Goal: Task Accomplishment & Management: Manage account settings

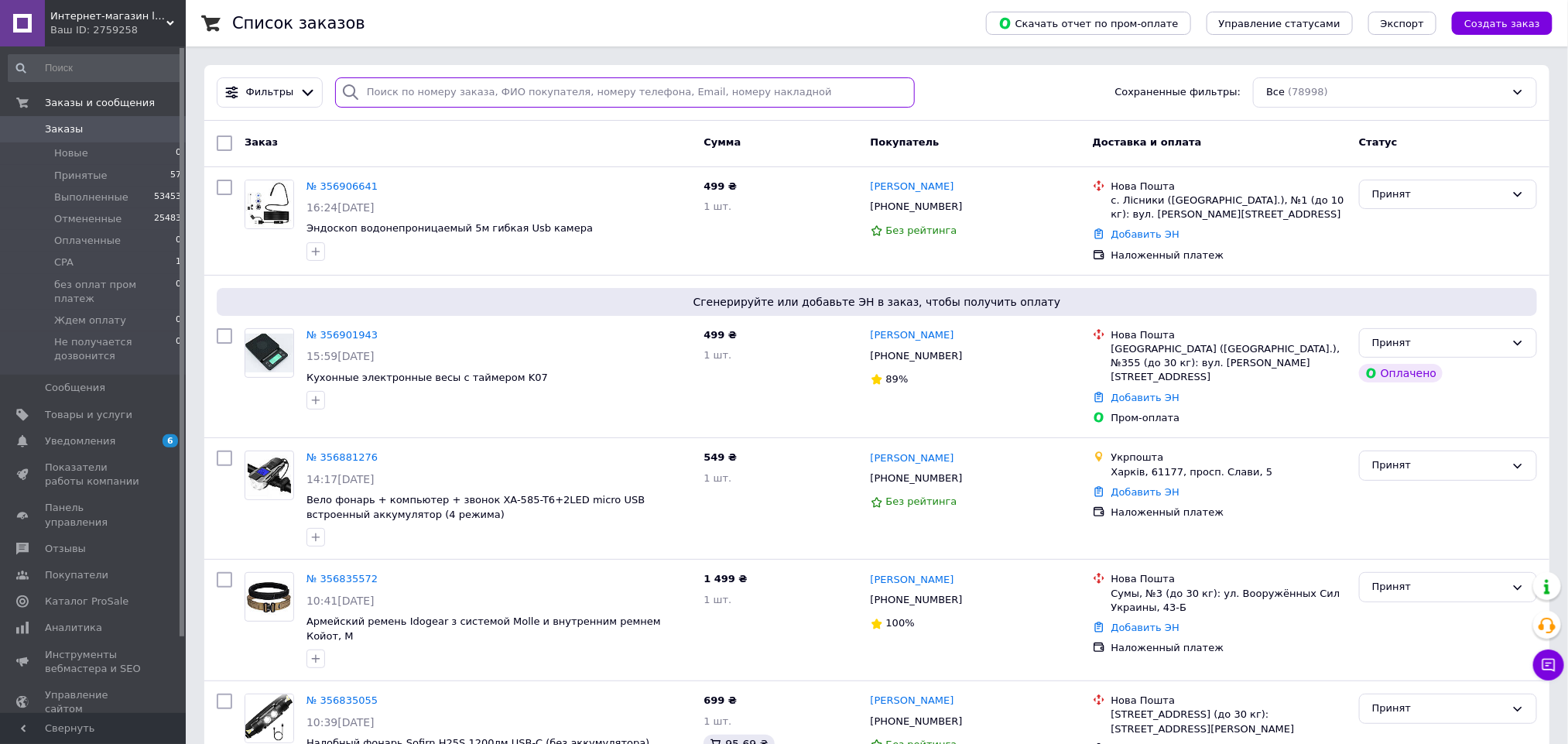
click at [428, 97] on input "search" at bounding box center [625, 92] width 580 height 30
paste input "38 (050) 172-26-10"
type input "38 (050) 172-26-10"
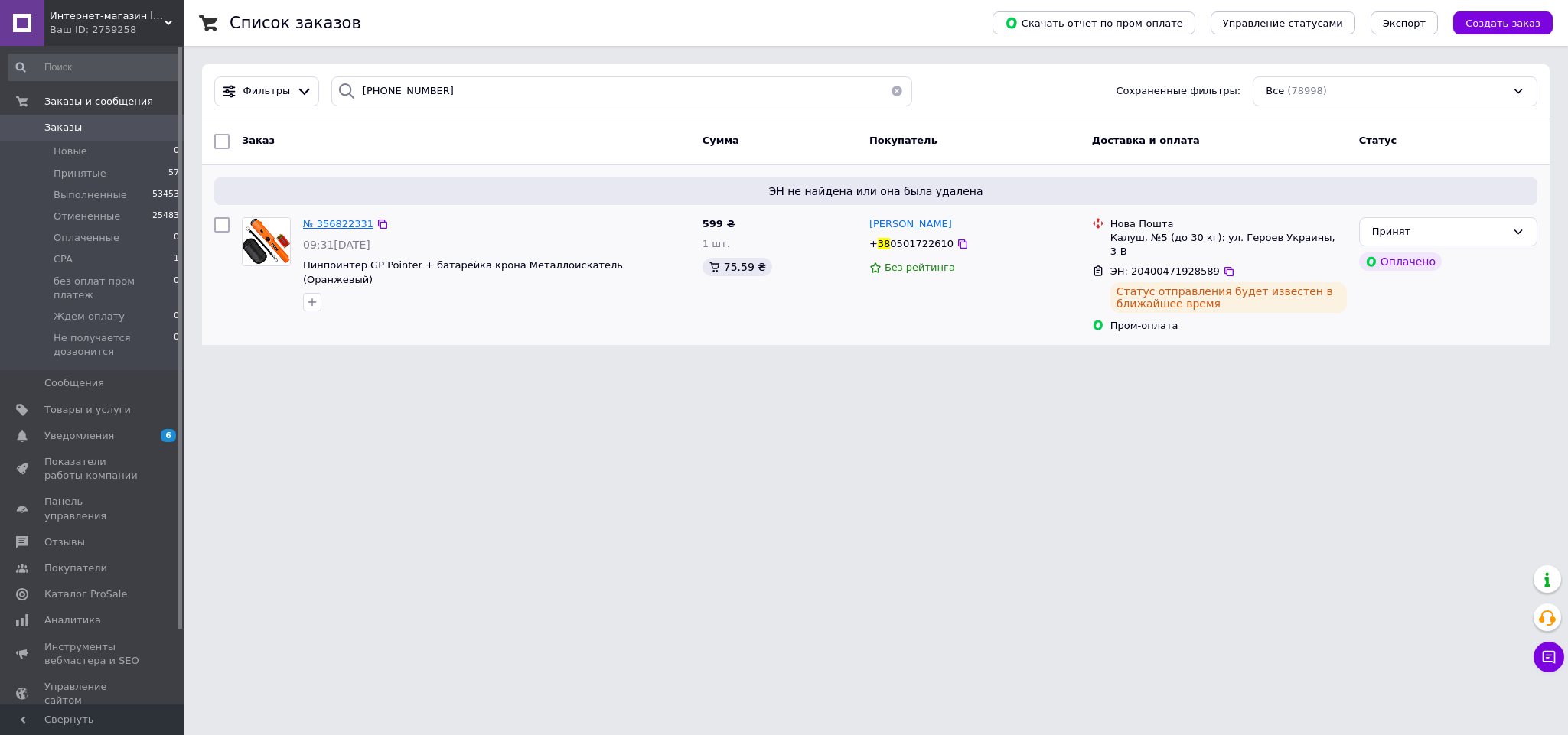
click at [348, 227] on span "№ 356822331" at bounding box center [338, 223] width 71 height 11
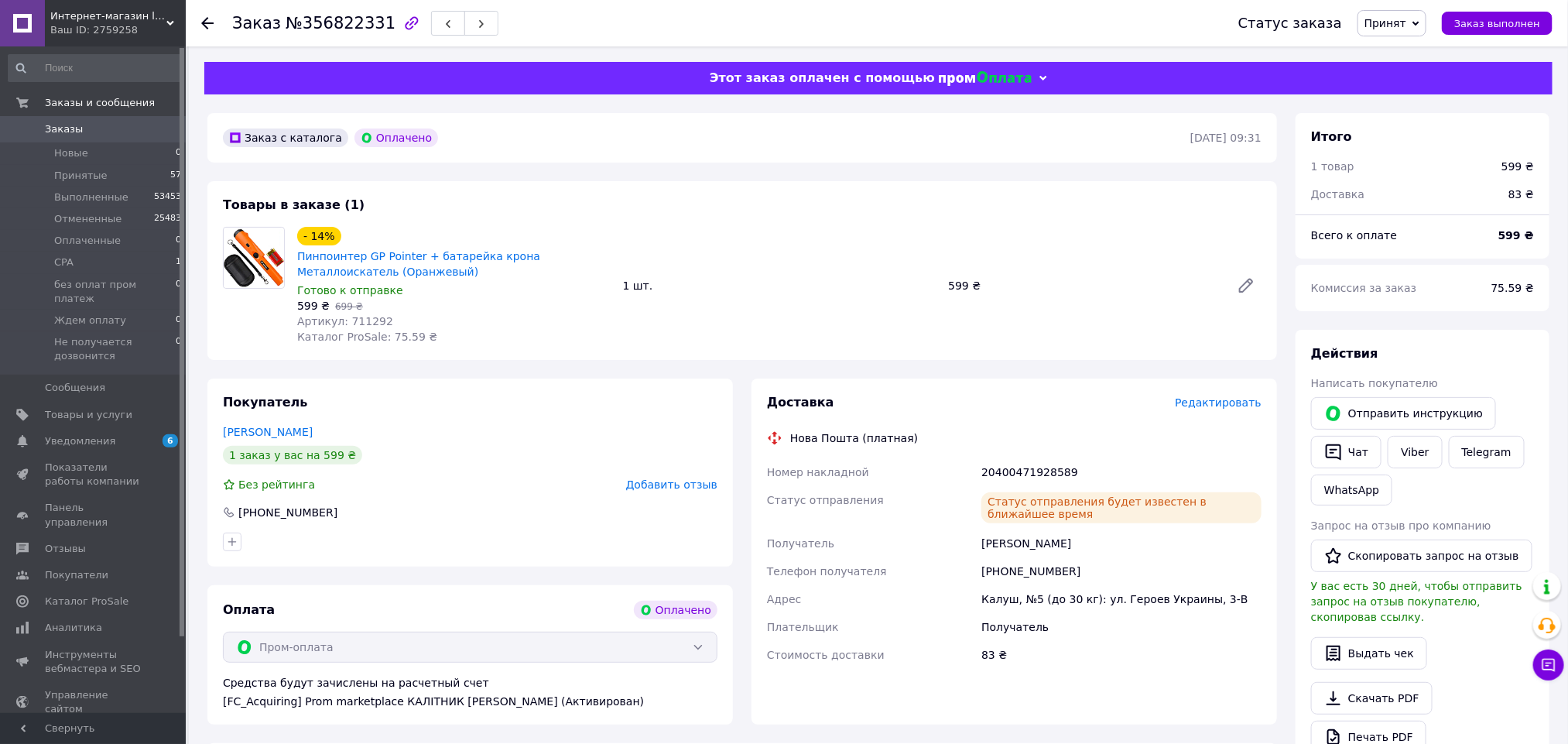
scroll to position [116, 0]
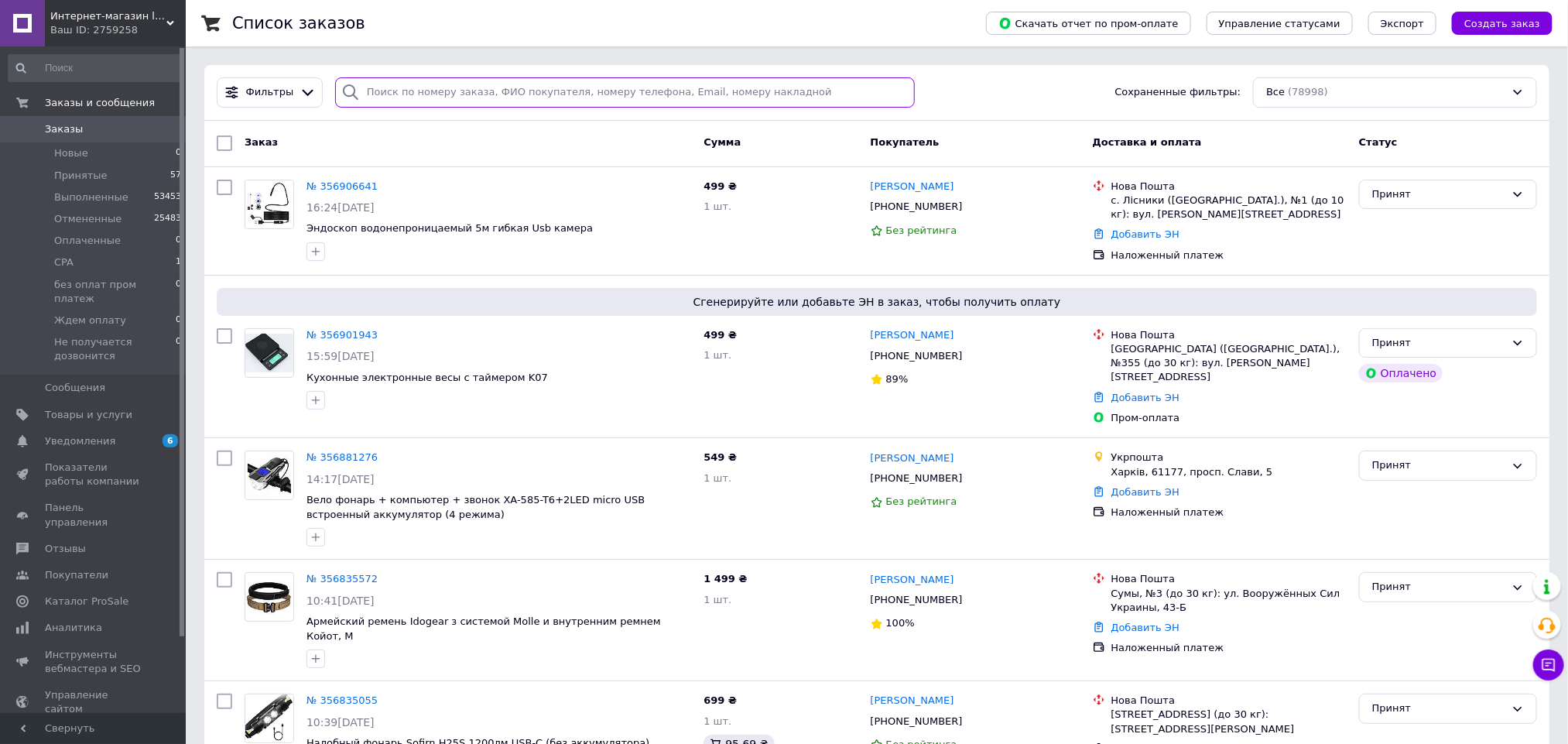
click at [456, 89] on input "search" at bounding box center [625, 92] width 580 height 30
paste input "[PHONE_NUMBER]"
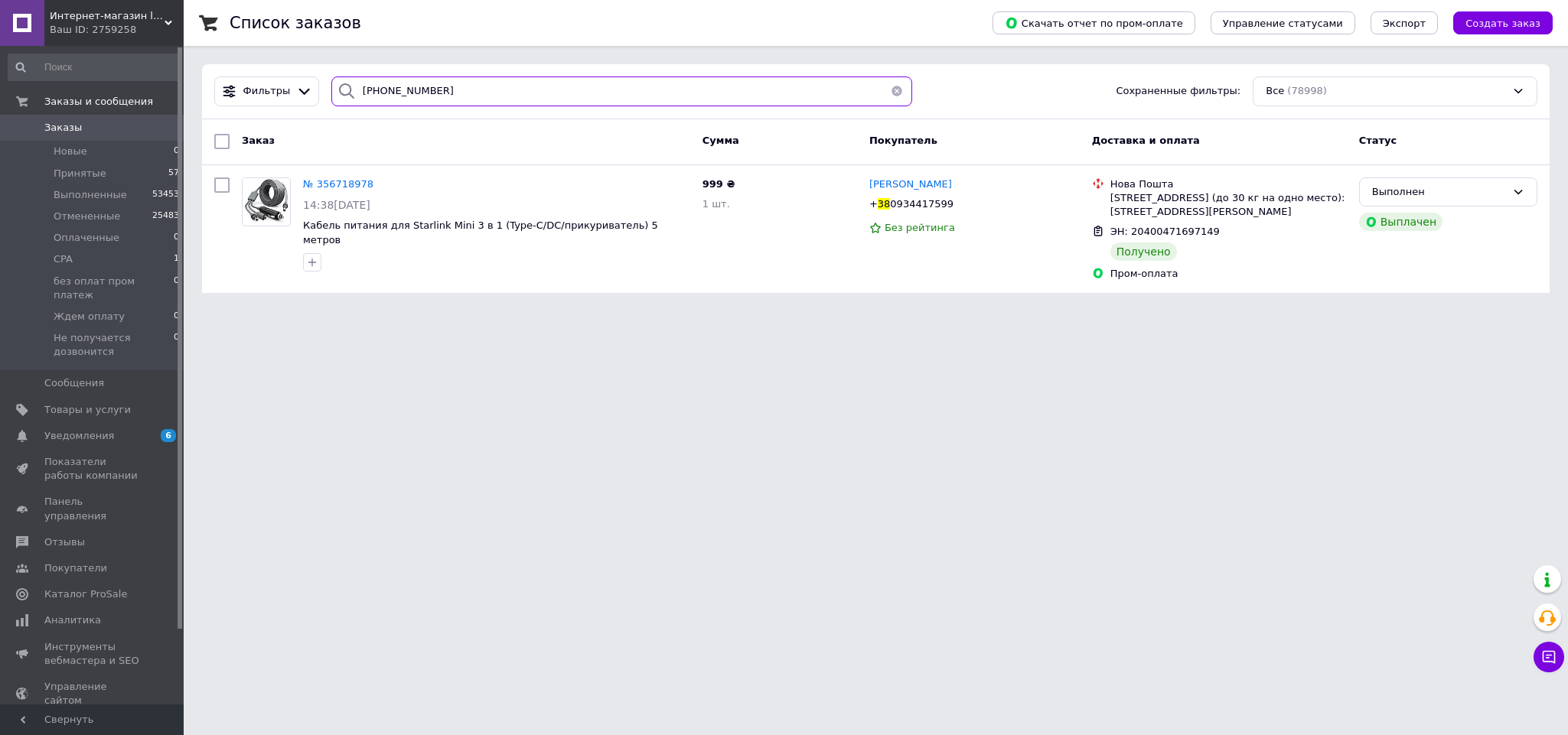
type input "[PHONE_NUMBER]"
drag, startPoint x: 468, startPoint y: 94, endPoint x: 331, endPoint y: 90, distance: 137.1
click at [331, 90] on div "[PHONE_NUMBER]" at bounding box center [622, 91] width 581 height 30
click at [93, 403] on span "Товары и услуги" at bounding box center [87, 410] width 86 height 14
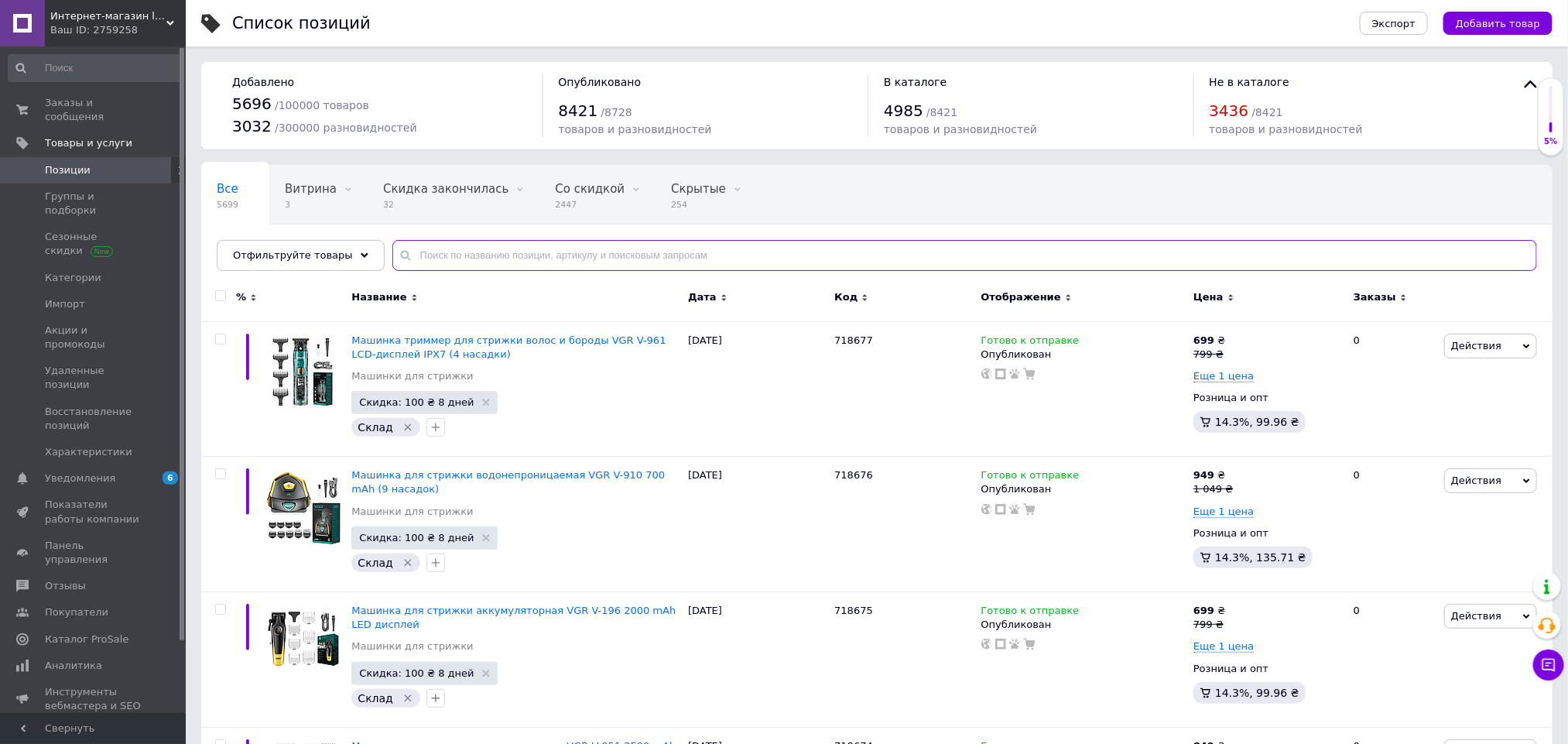
click at [430, 256] on input "text" at bounding box center [965, 255] width 1145 height 31
paste input "171717"
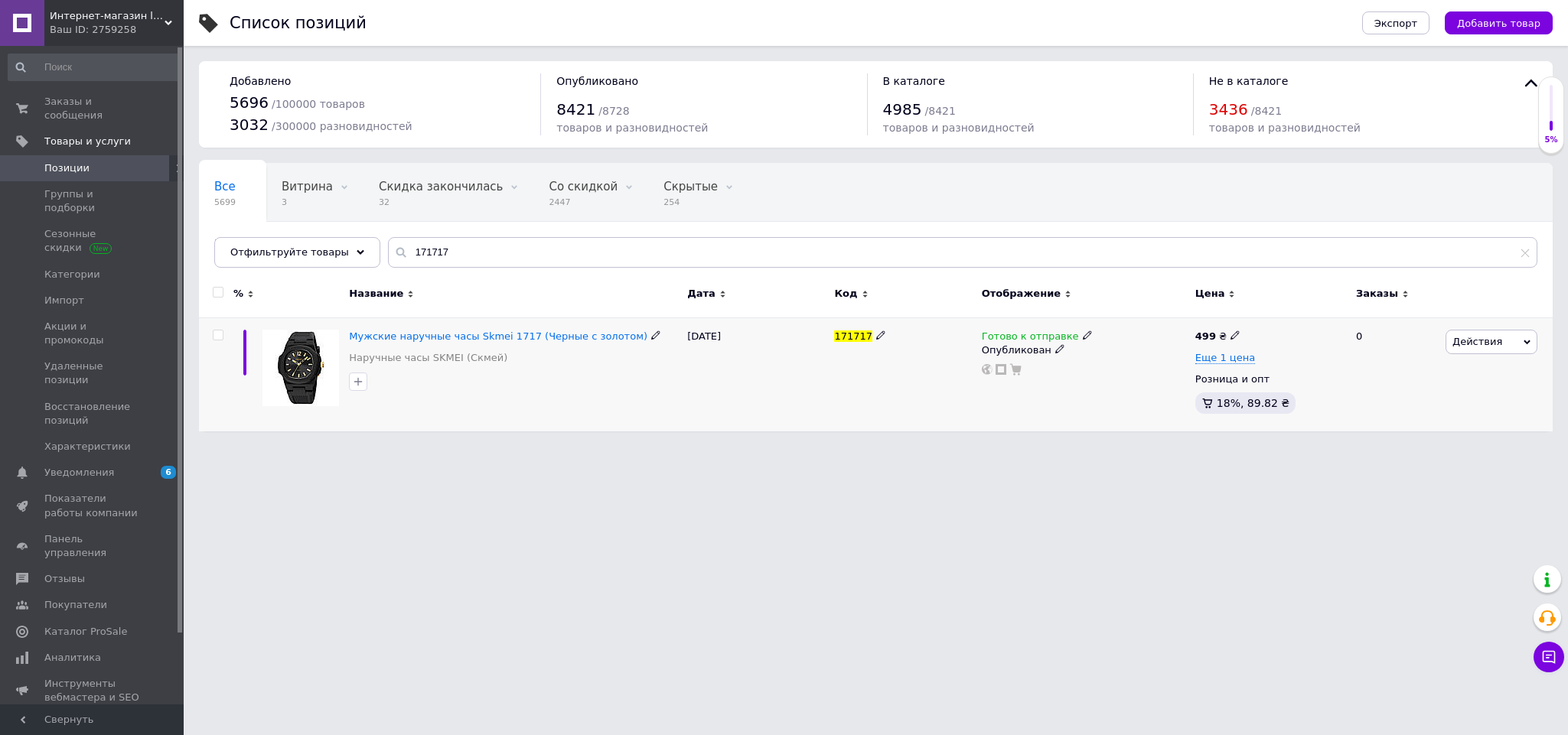
click at [1082, 335] on icon at bounding box center [1087, 335] width 9 height 9
click at [1110, 368] on li "Нет в наличии" at bounding box center [1167, 367] width 146 height 21
click at [1031, 446] on html "Интернет-магазин livelyshop Ваш ID: 2759258 Сайт Интернет-магазин livelyshop Ка…" at bounding box center [784, 223] width 1568 height 446
drag, startPoint x: 508, startPoint y: 260, endPoint x: 370, endPoint y: 241, distance: 139.3
click at [388, 241] on input "171717" at bounding box center [962, 252] width 1150 height 31
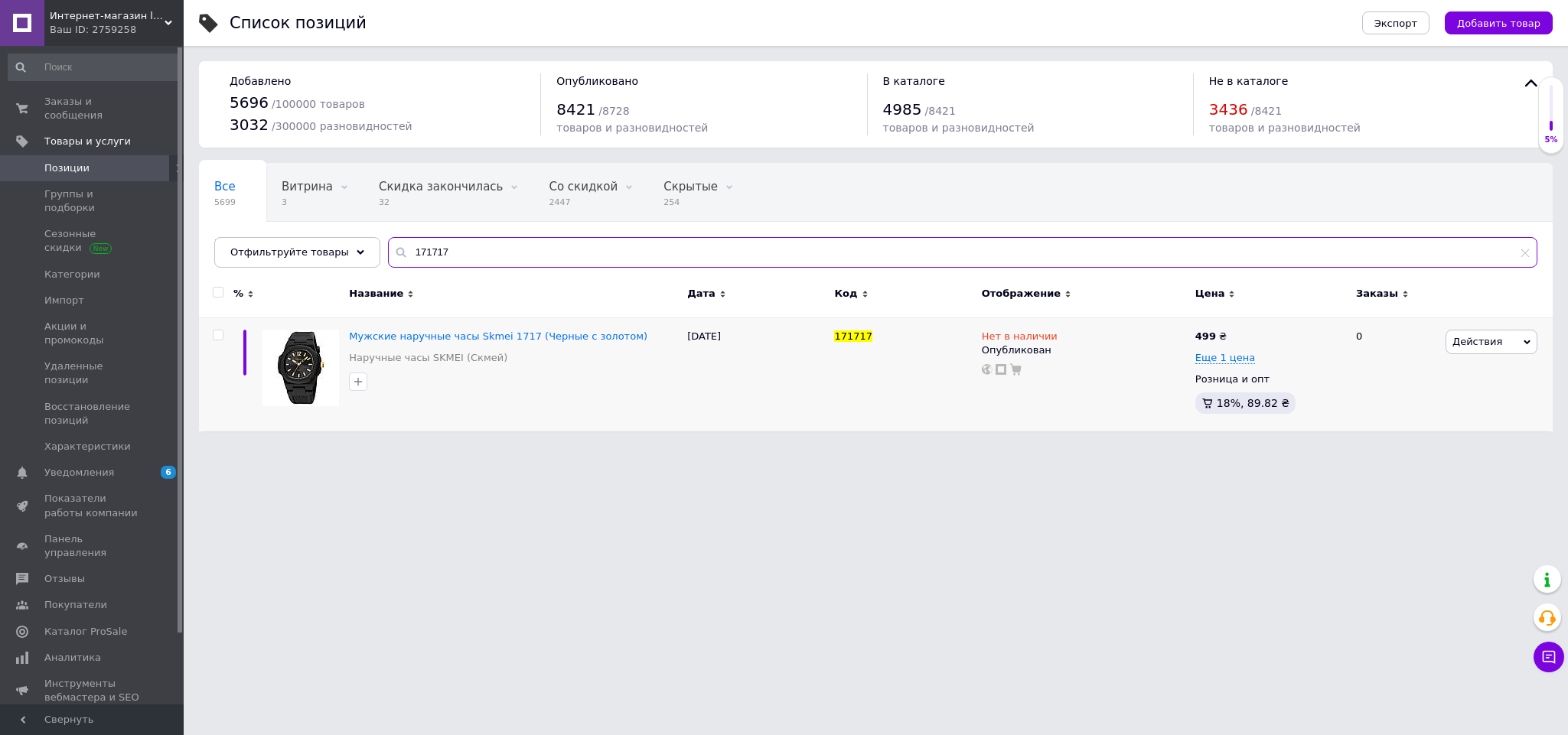
paste input "7034542"
click at [424, 412] on span "Еще 2 разновидности" at bounding box center [418, 419] width 114 height 14
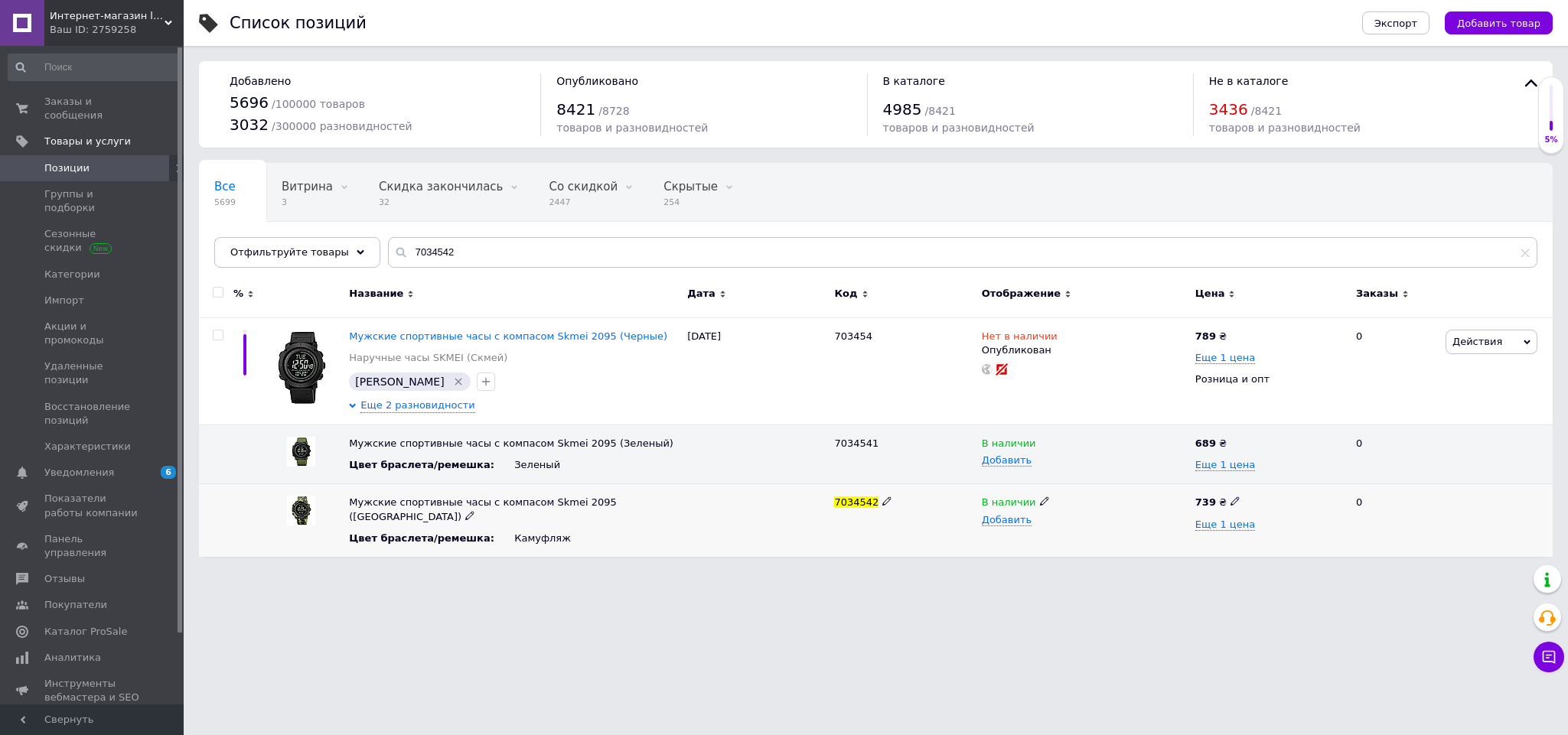
click at [1040, 498] on icon at bounding box center [1044, 501] width 9 height 9
click at [1052, 528] on li "Нет в наличии" at bounding box center [1081, 531] width 211 height 21
click at [1030, 572] on html "Интернет-магазин livelyshop Ваш ID: 2759258 Сайт Интернет-магазин livelyshop Ка…" at bounding box center [784, 286] width 1568 height 572
drag, startPoint x: 514, startPoint y: 258, endPoint x: 288, endPoint y: 283, distance: 227.4
click at [288, 283] on div "Все 5699 Витрина 3 Удалить Редактировать Скидка закончилась 32 Удалить Редактир…" at bounding box center [875, 359] width 1353 height 393
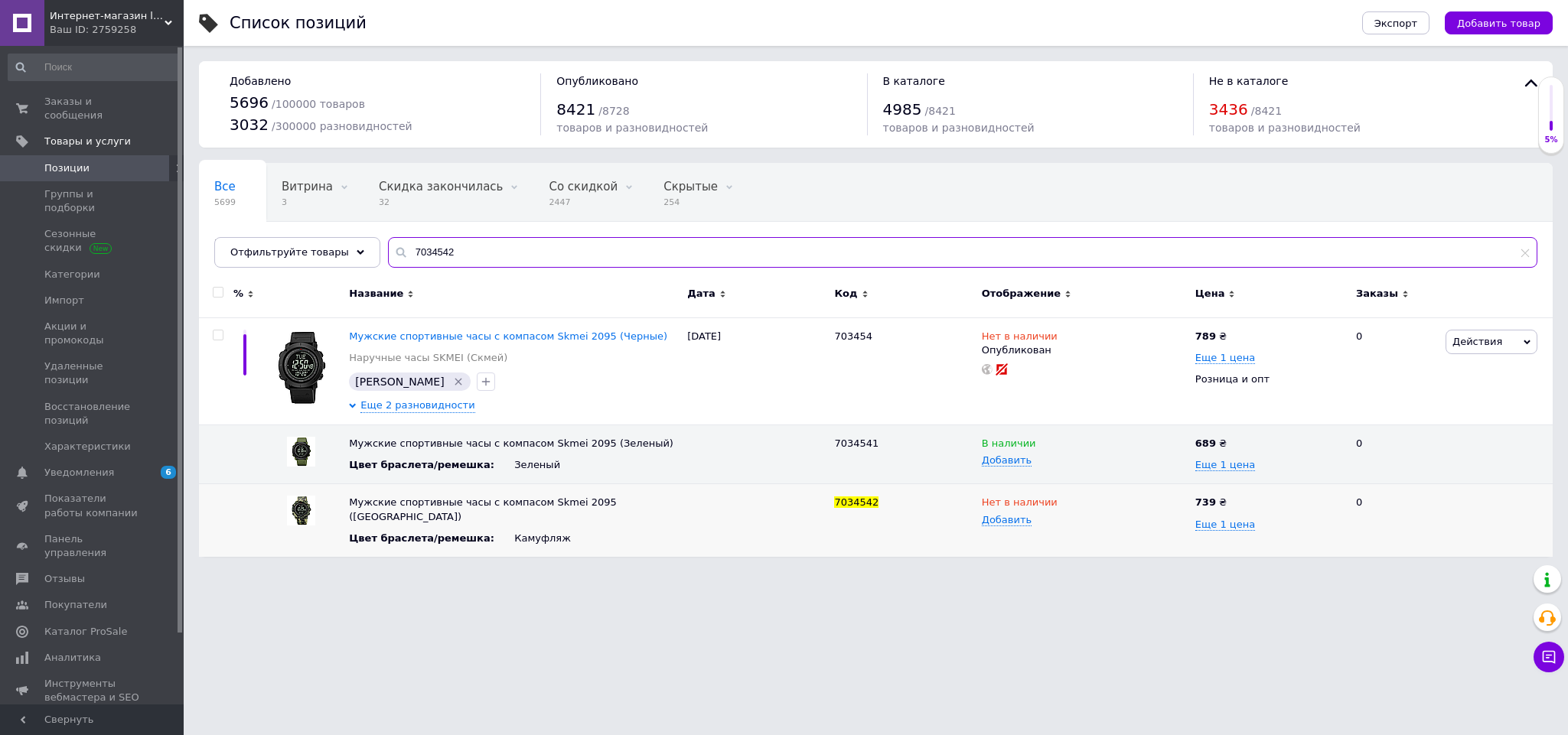
paste input "1"
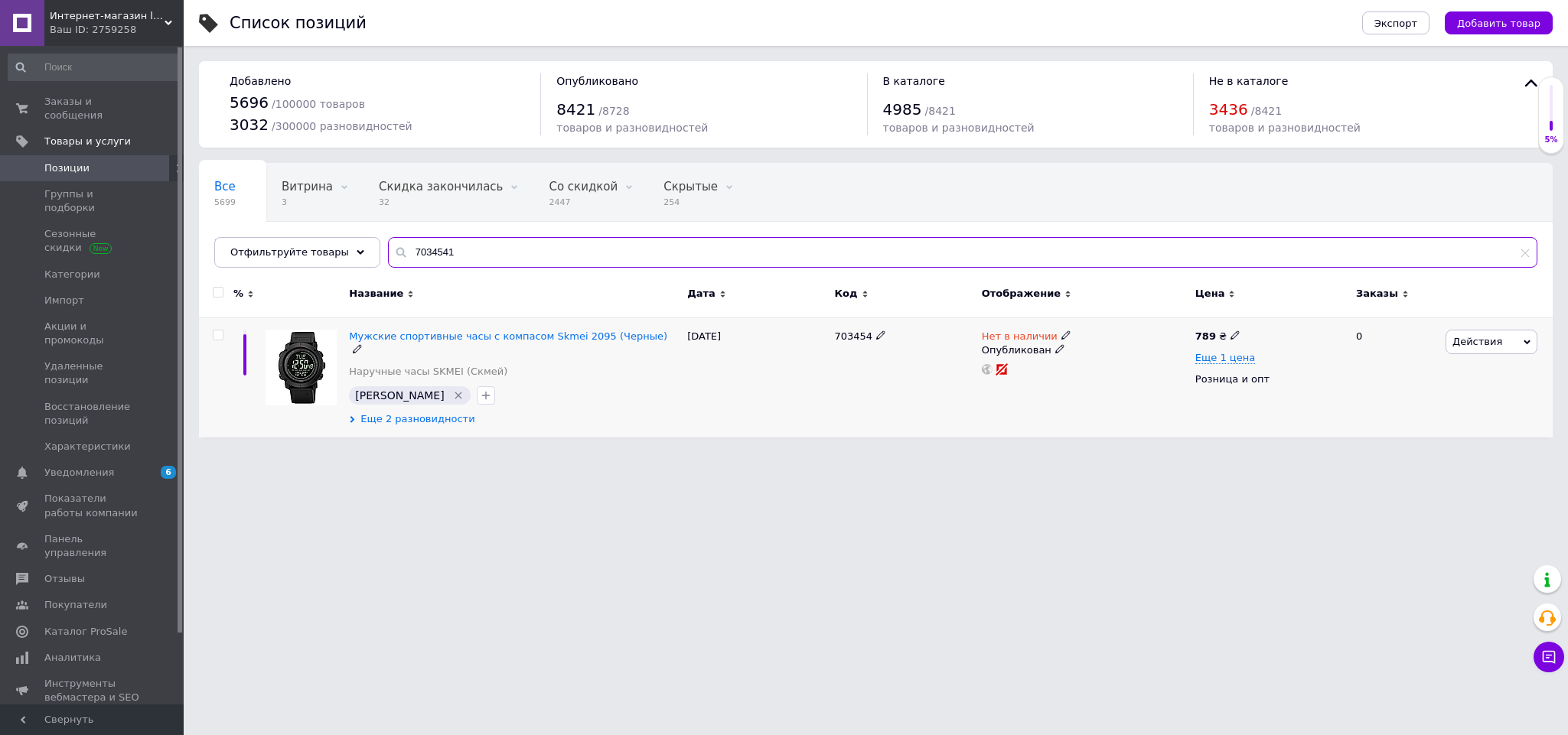
type input "7034541"
click at [394, 412] on span "Еще 2 разновидности" at bounding box center [418, 419] width 114 height 14
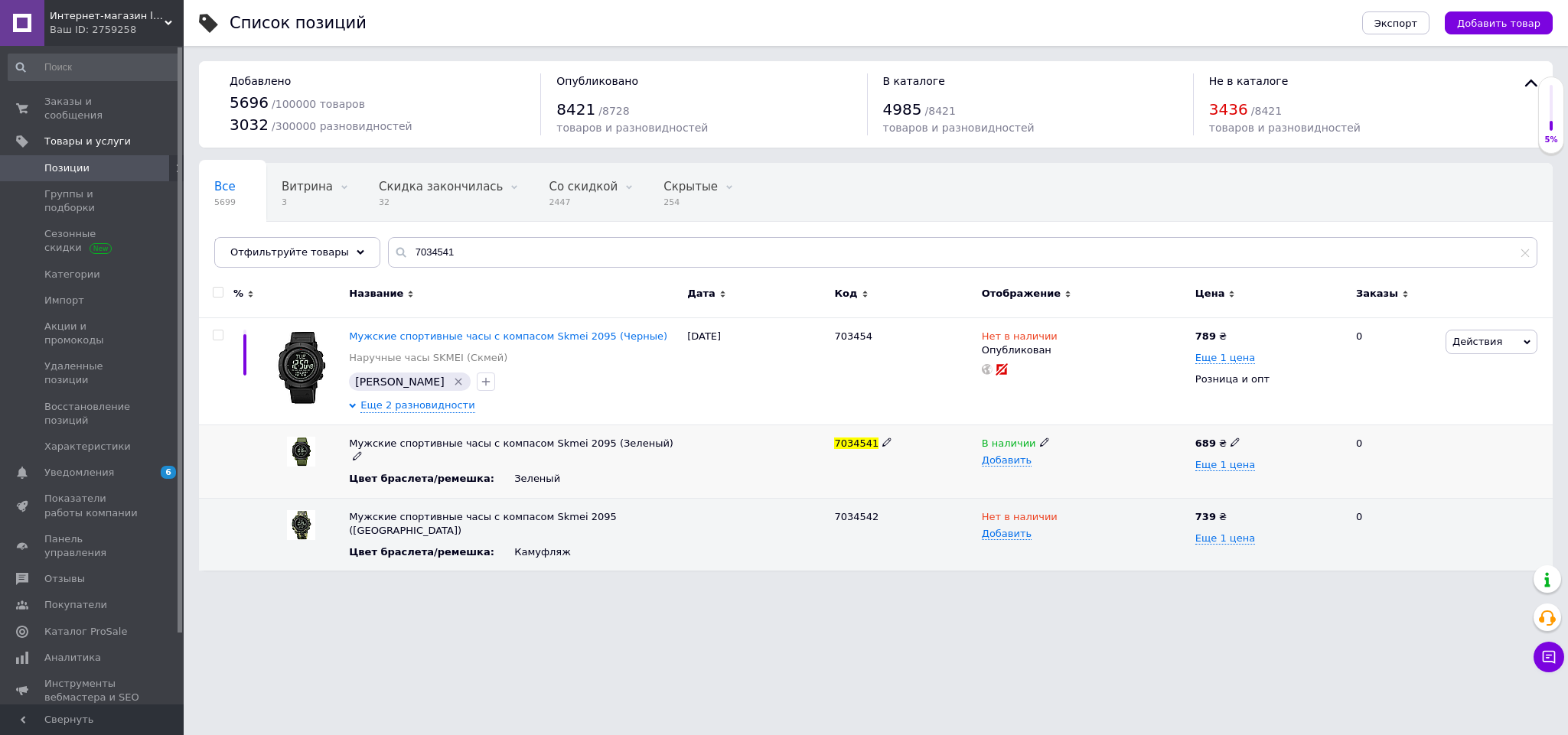
click at [1232, 443] on use at bounding box center [1235, 442] width 9 height 9
drag, startPoint x: 1187, startPoint y: 445, endPoint x: 1179, endPoint y: 445, distance: 8.0
click at [1179, 445] on div "Мужские спортивные часы с компасом Skmei 2095 (Зеленый) Цвет браслета/ремешка :…" at bounding box center [875, 462] width 1353 height 73
click at [1231, 445] on icon at bounding box center [1235, 442] width 9 height 9
drag, startPoint x: 1254, startPoint y: 445, endPoint x: 1185, endPoint y: 445, distance: 69.0
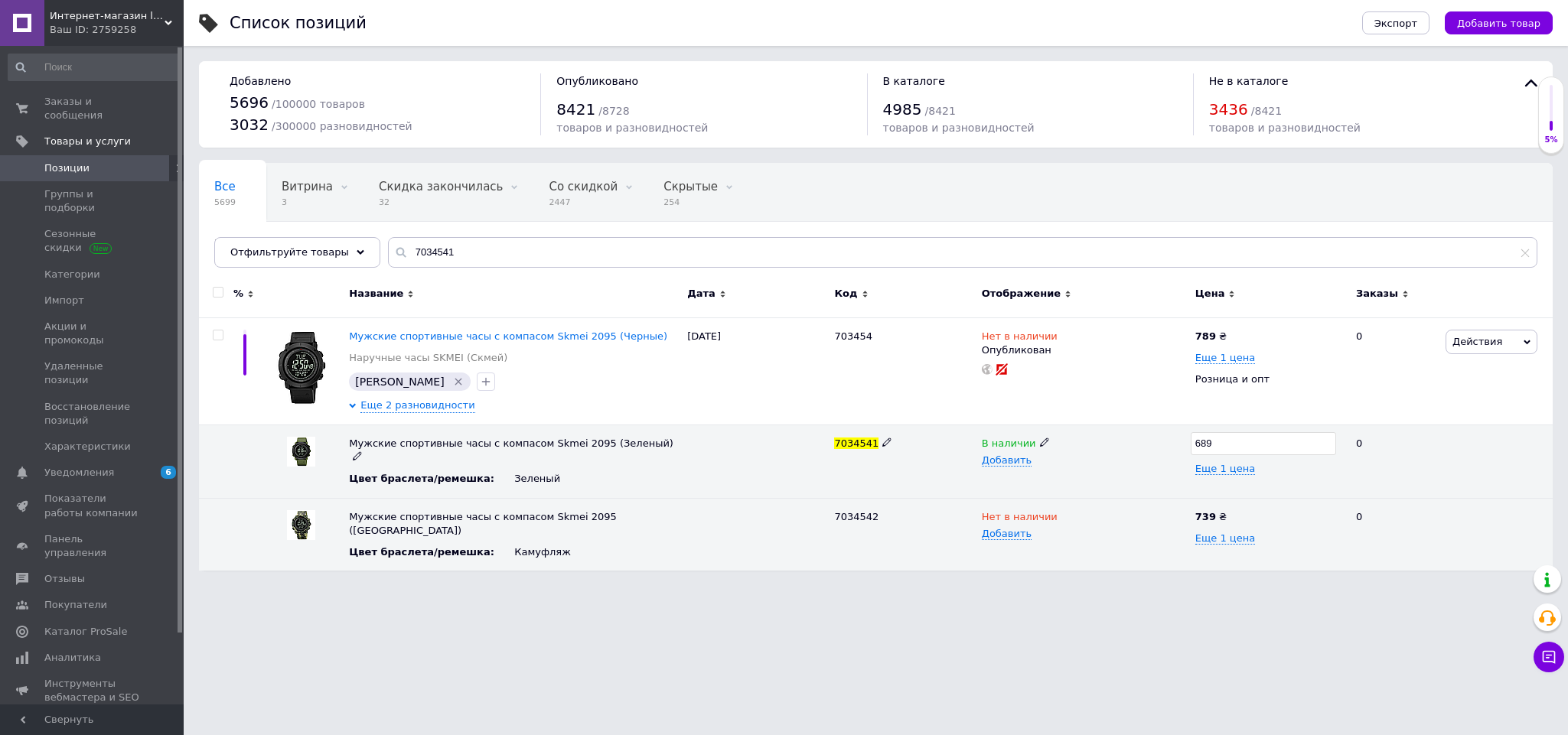
click at [1185, 445] on div "Мужские спортивные часы с компасом Skmei 2095 (Зеленый) Цвет браслета/ремешка :…" at bounding box center [875, 462] width 1353 height 73
type input "749"
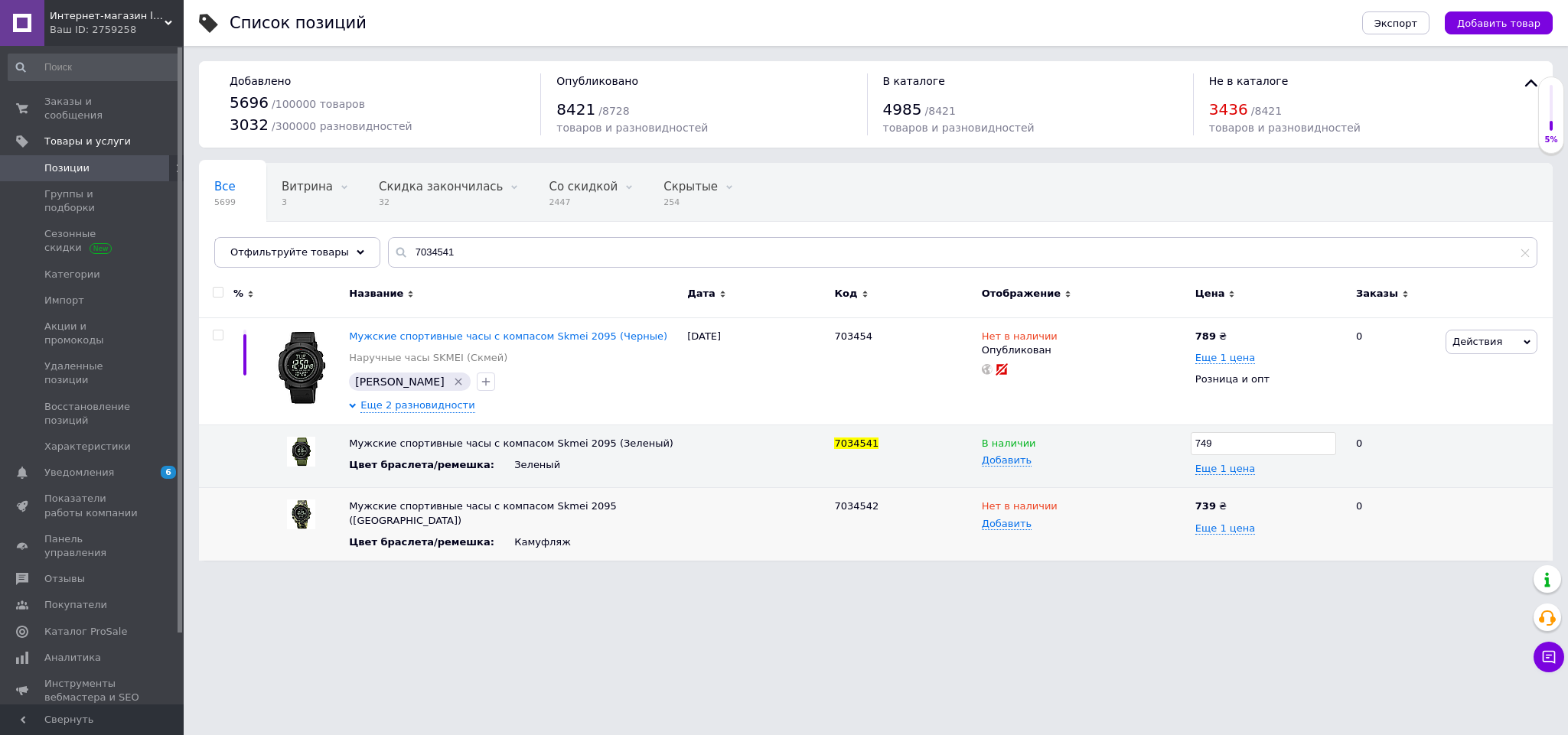
drag, startPoint x: 1125, startPoint y: 654, endPoint x: 1221, endPoint y: 509, distance: 173.9
click at [1130, 576] on html "Интернет-магазин livelyshop Ваш ID: 2759258 Сайт Интернет-магазин livelyshop Ка…" at bounding box center [784, 288] width 1568 height 576
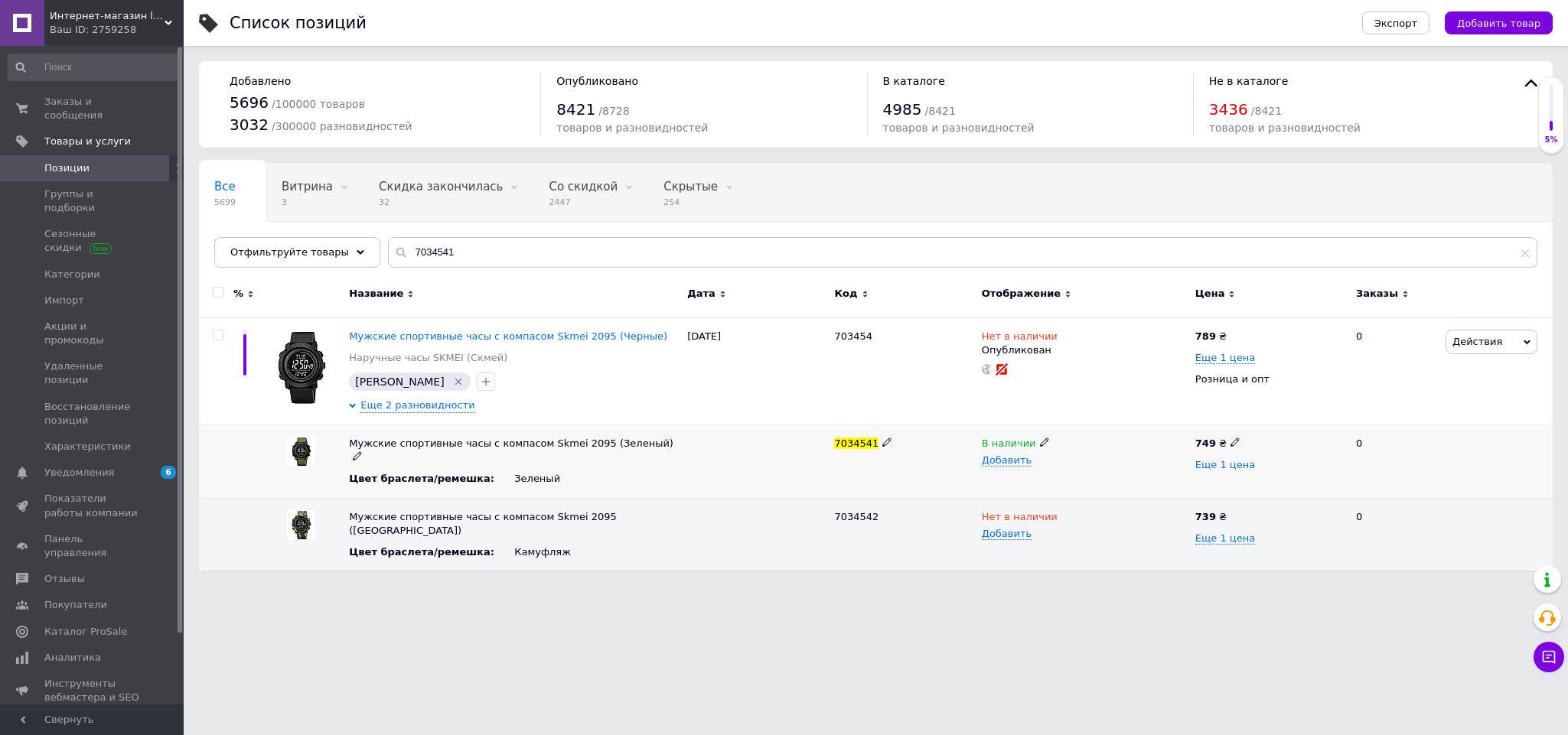
click at [1215, 471] on span "Еще 1 цена" at bounding box center [1225, 465] width 60 height 12
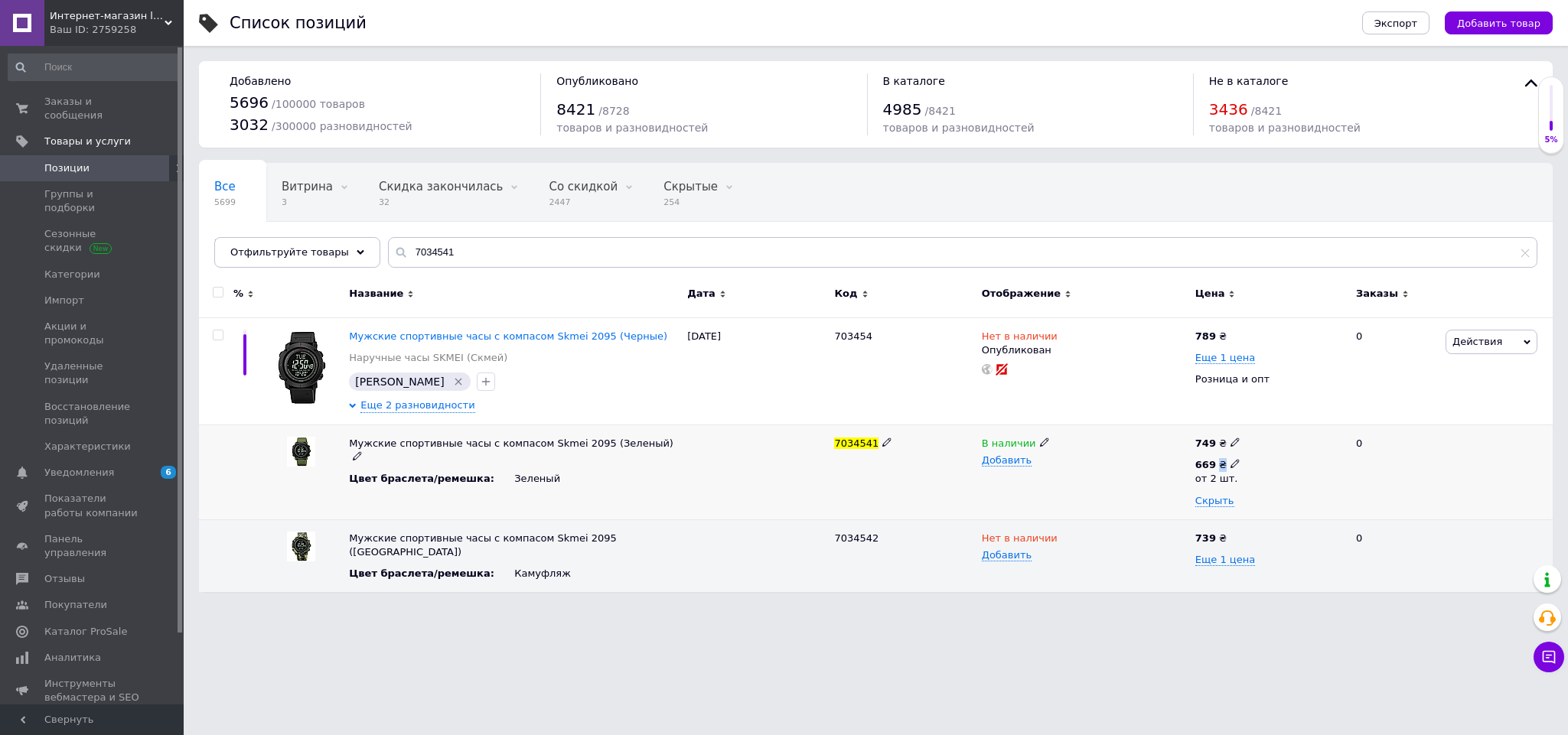
click at [1215, 471] on div "669 ₴" at bounding box center [1217, 465] width 45 height 14
drag, startPoint x: 1314, startPoint y: 463, endPoint x: 1254, endPoint y: 461, distance: 60.0
click at [1254, 461] on div "Цена 669 от 2 шт." at bounding box center [1352, 472] width 208 height 107
type input "729"
click at [1182, 607] on html "Интернет-магазин livelyshop Ваш ID: 2759258 Сайт Интернет-магазин livelyshop Ка…" at bounding box center [784, 303] width 1568 height 607
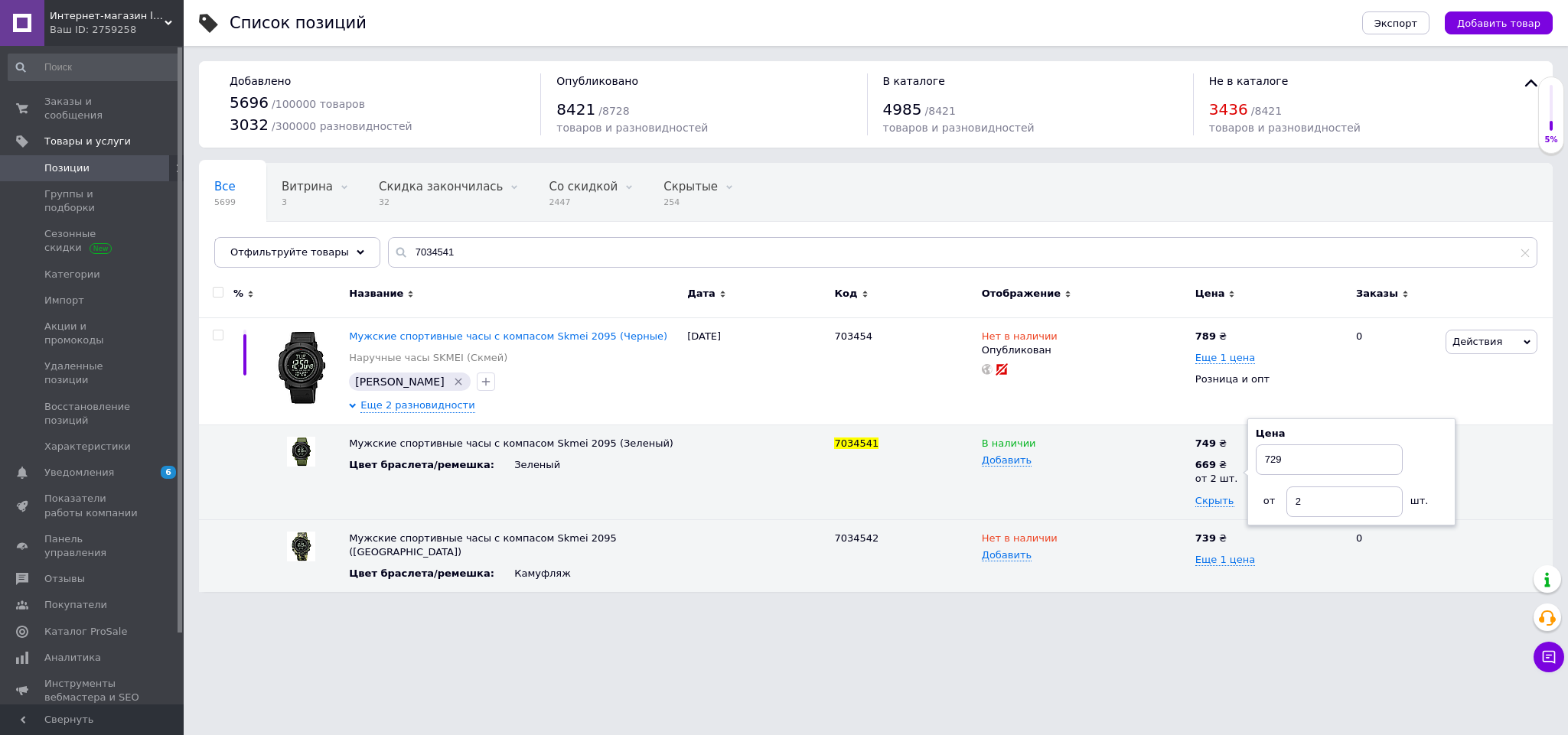
click at [1182, 607] on html "Интернет-магазин livelyshop Ваш ID: 2759258 Сайт Интернет-магазин livelyshop Ка…" at bounding box center [784, 303] width 1568 height 607
drag, startPoint x: 476, startPoint y: 259, endPoint x: 310, endPoint y: 276, distance: 166.9
click at [310, 276] on div "Все 5699 Витрина 3 Удалить Редактировать Скидка закончилась 32 Удалить Редактир…" at bounding box center [875, 377] width 1353 height 429
paste input "900316"
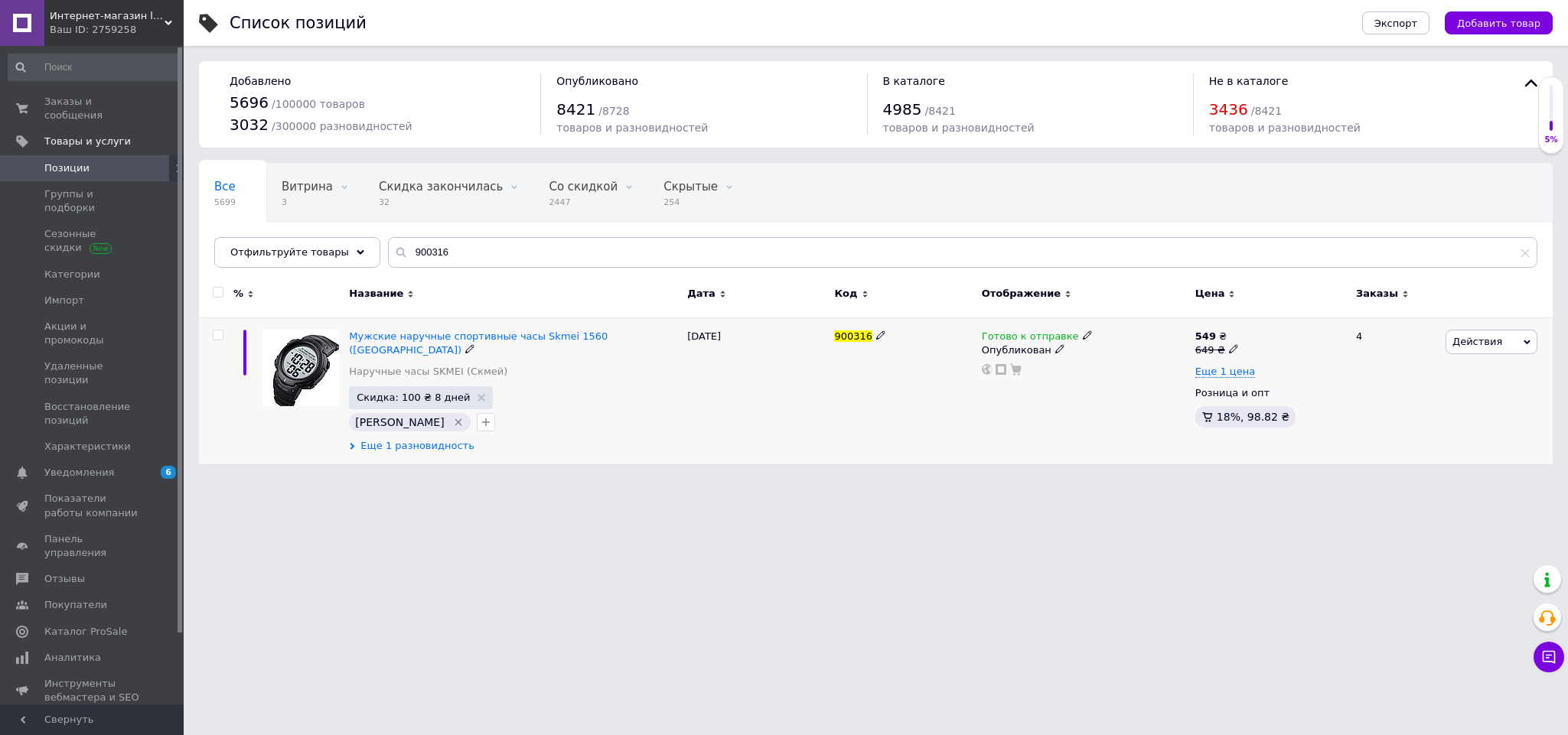
click at [405, 439] on span "Еще 1 разновидность" at bounding box center [418, 445] width 114 height 14
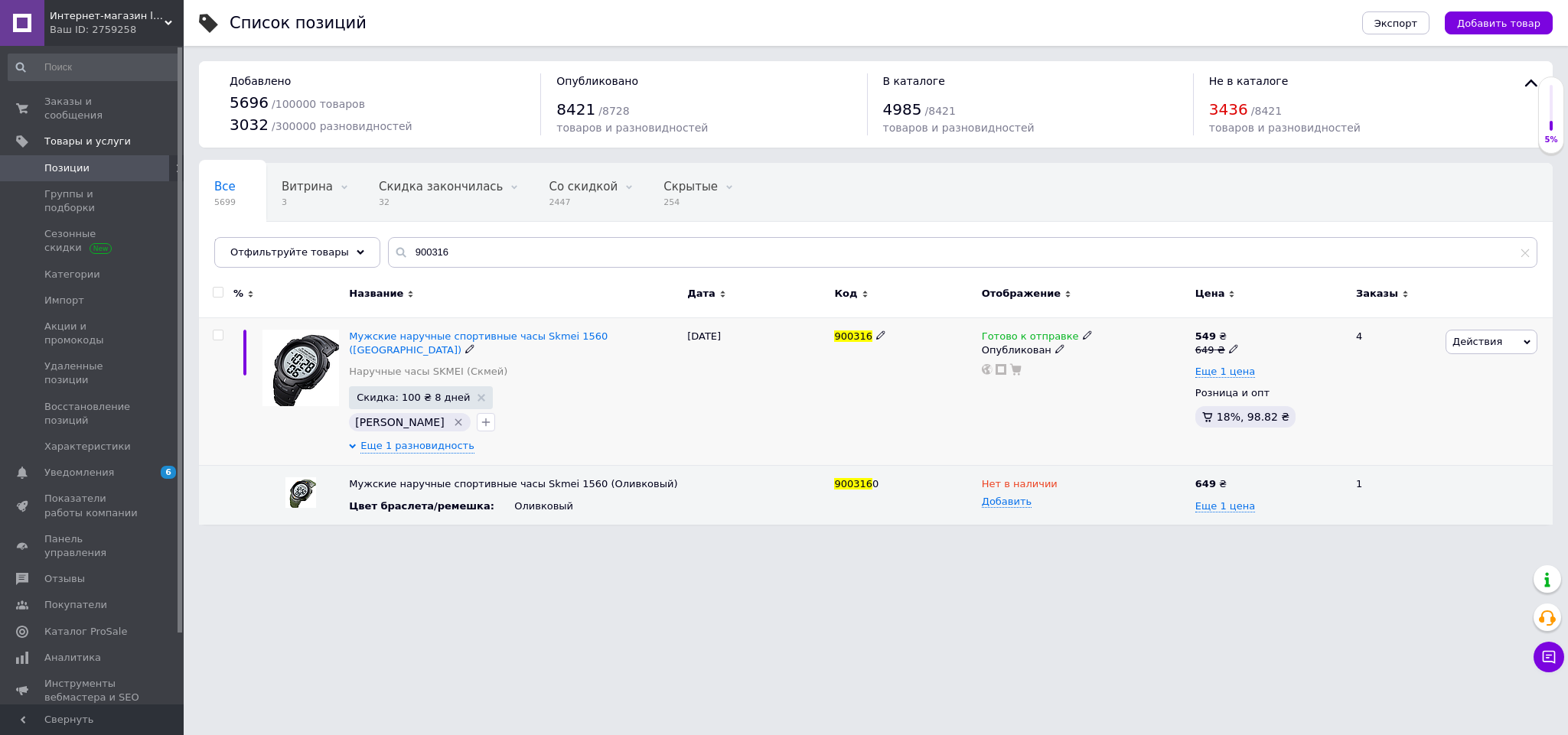
click at [1075, 329] on div "Готово к отправке Опубликован" at bounding box center [1084, 392] width 214 height 148
click at [1082, 333] on icon at bounding box center [1087, 335] width 9 height 9
click at [1116, 372] on li "Нет в наличии" at bounding box center [1167, 367] width 146 height 21
click at [1045, 404] on div "Готово к отправке Наличие Нет в наличии В наличии Под заказ Готово к отправке О…" at bounding box center [1084, 392] width 214 height 148
click at [477, 393] on use at bounding box center [481, 397] width 8 height 8
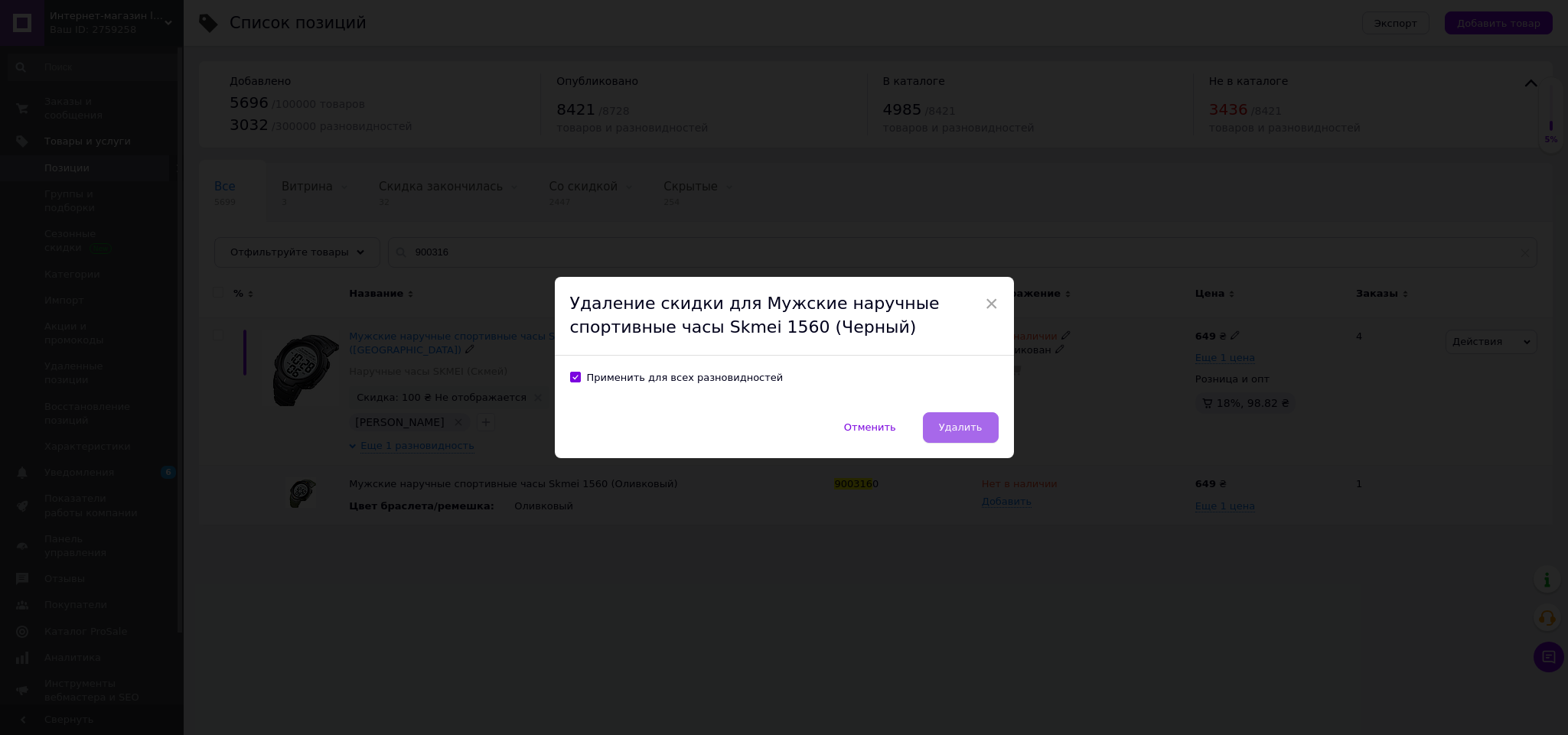
click at [971, 434] on button "Удалить" at bounding box center [960, 428] width 76 height 31
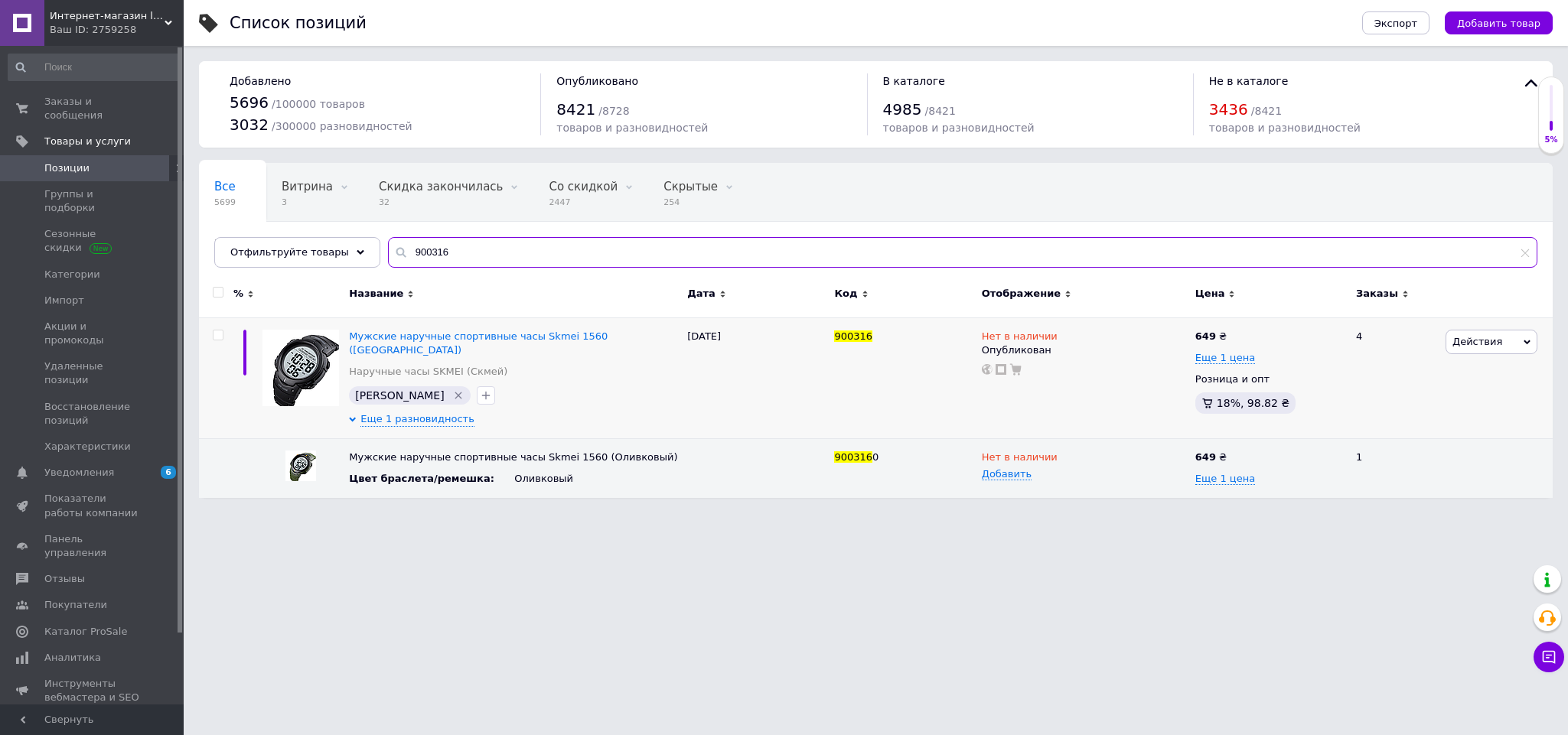
drag, startPoint x: 482, startPoint y: 258, endPoint x: 367, endPoint y: 242, distance: 116.1
click at [367, 242] on div "Все 5699 Витрина 3 Удалить Редактировать Скидка закончилась 32 Удалить Редактир…" at bounding box center [875, 215] width 1353 height 105
paste input "712567"
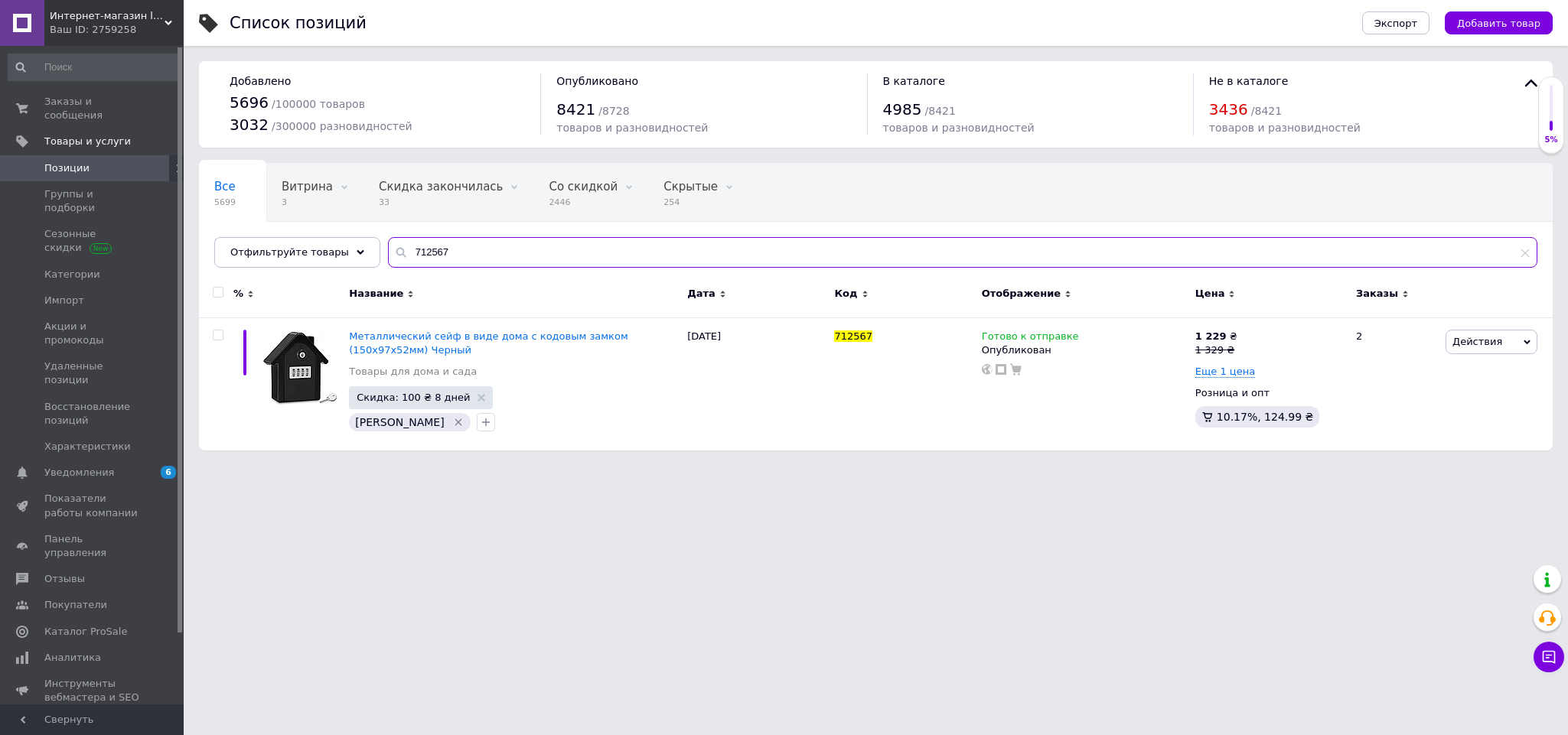
type input "712567"
click at [1238, 345] on icon at bounding box center [1242, 348] width 9 height 9
drag, startPoint x: 1298, startPoint y: 337, endPoint x: 1262, endPoint y: 333, distance: 36.2
click at [1262, 333] on input "1329" at bounding box center [1313, 324] width 116 height 31
type input "1349"
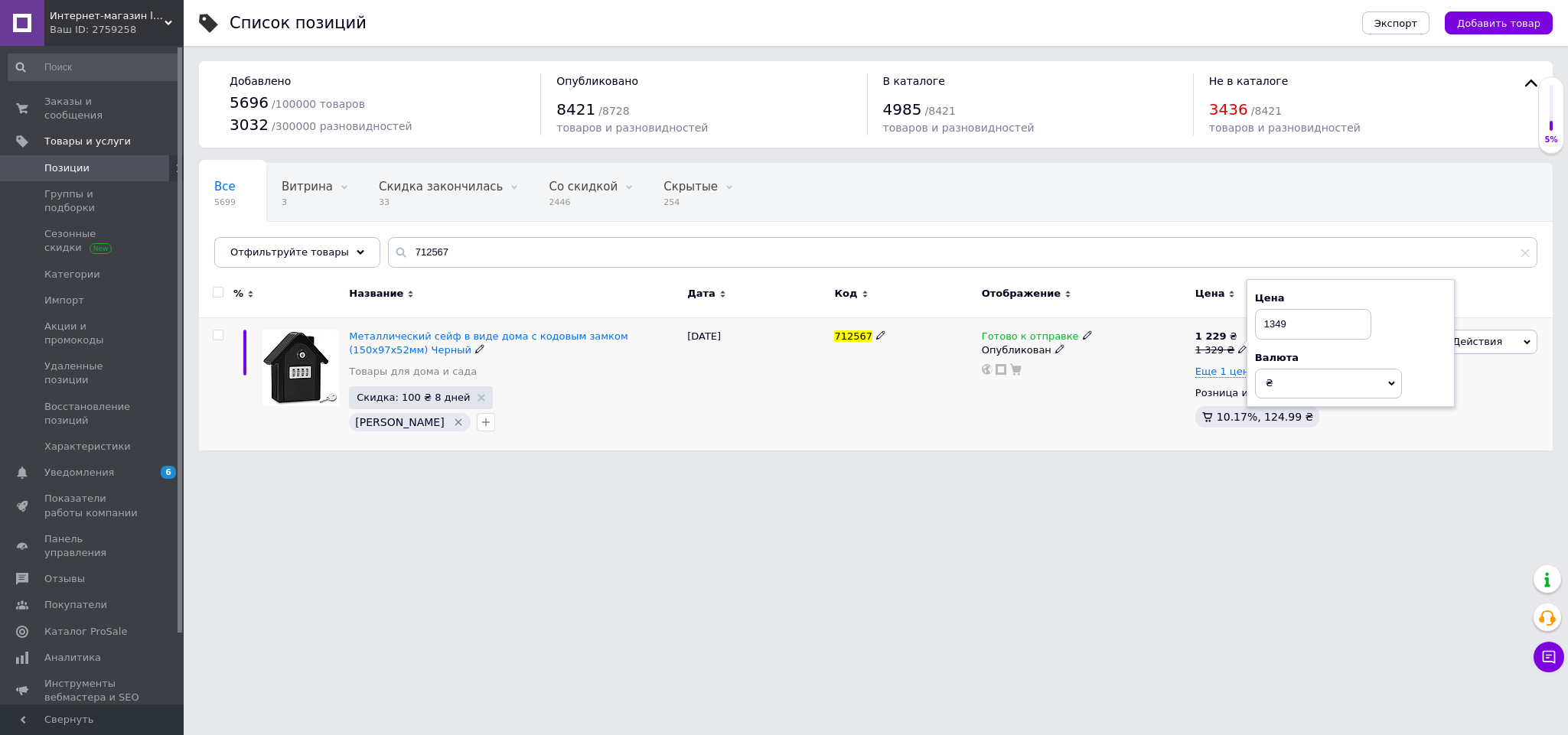
click at [1212, 381] on div "1 229 ₴ 1 329 ₴ Цена 1349 Валюта ₴ $ € CHF £ ¥ PLN ₸ MDL HUF KGS CN¥ TRY ₩ lei …" at bounding box center [1268, 382] width 147 height 105
click at [1212, 378] on span "Еще 1 цена" at bounding box center [1225, 371] width 60 height 12
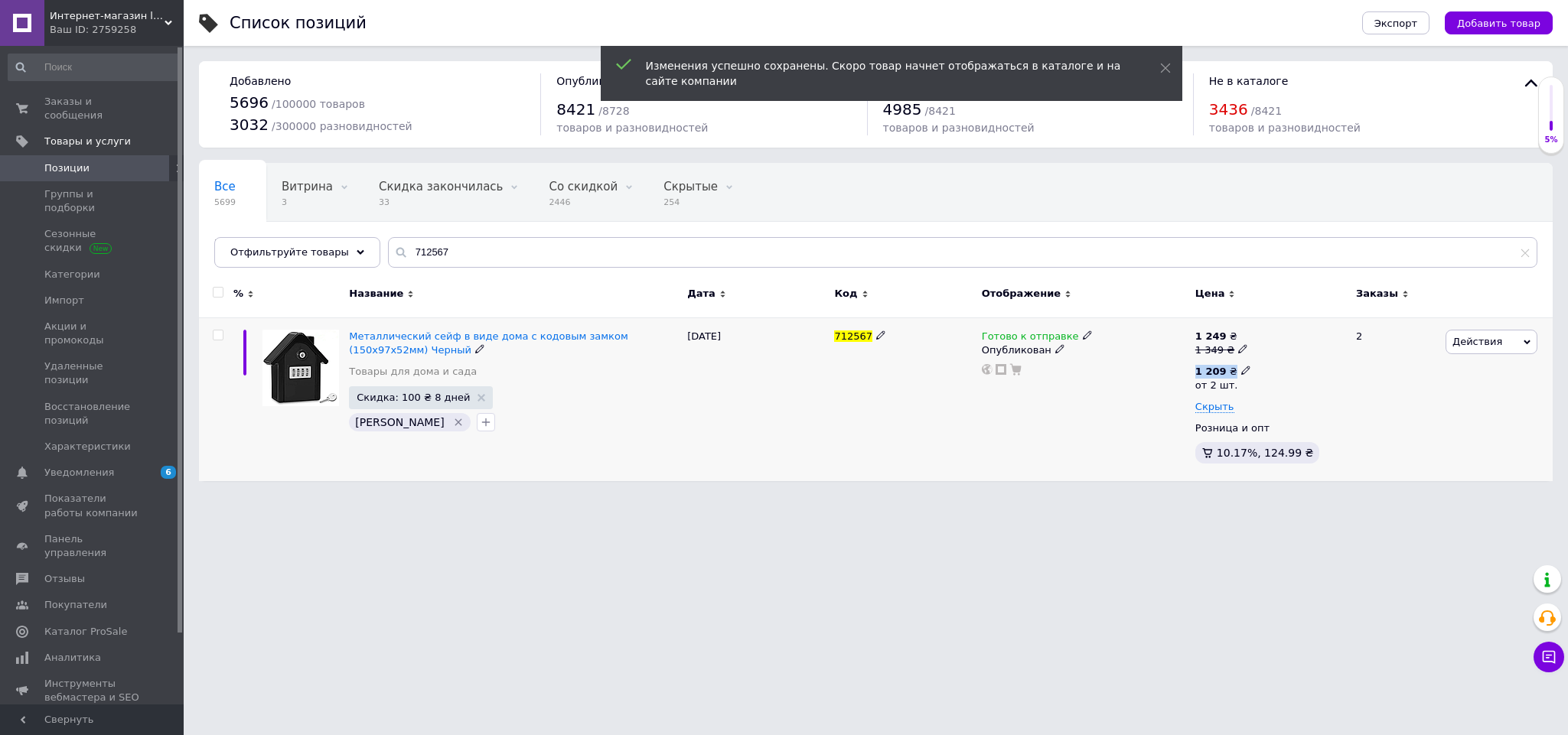
click at [1212, 377] on b "1 209" at bounding box center [1210, 370] width 32 height 11
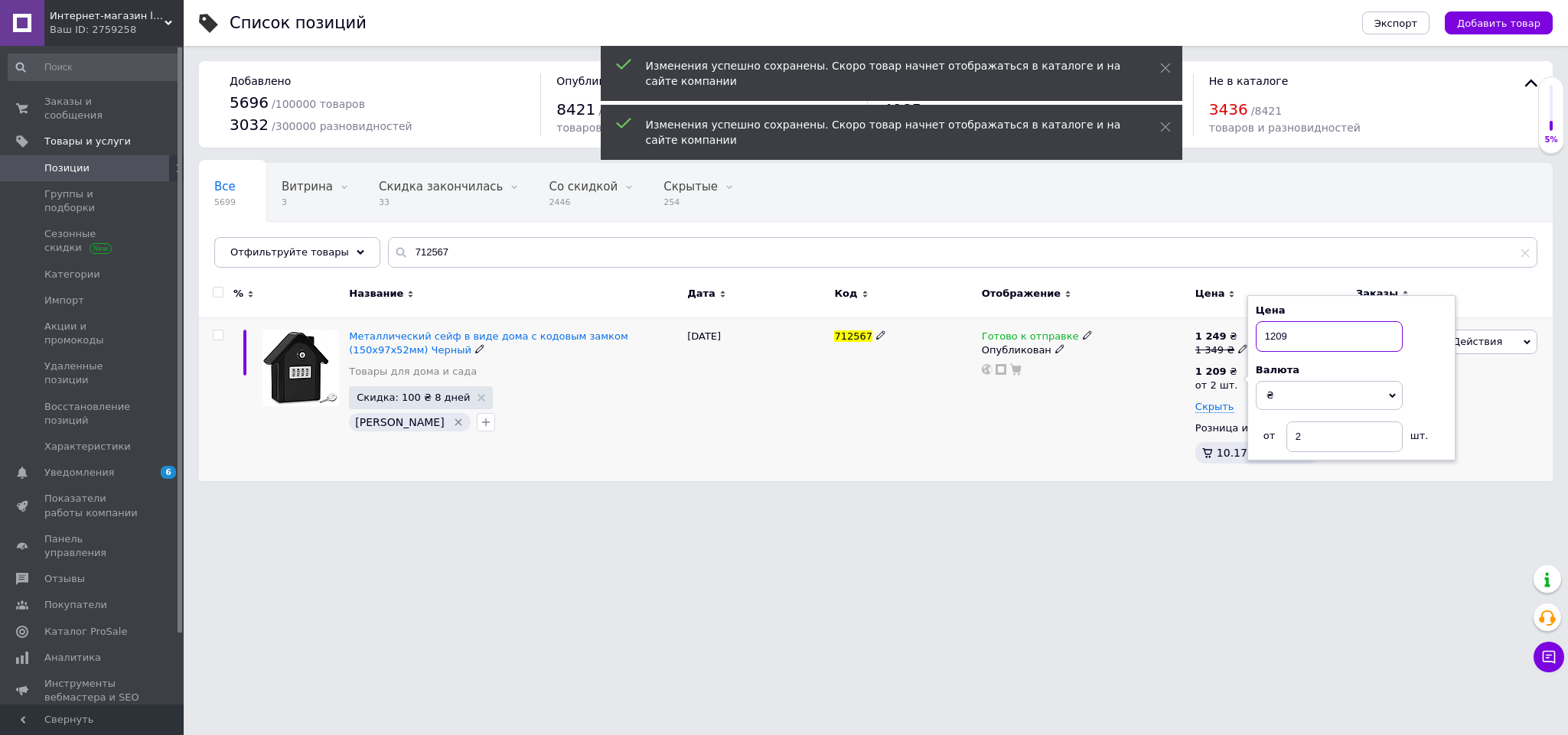
drag, startPoint x: 1305, startPoint y: 347, endPoint x: 1258, endPoint y: 347, distance: 47.0
click at [1258, 347] on input "1209" at bounding box center [1329, 336] width 147 height 31
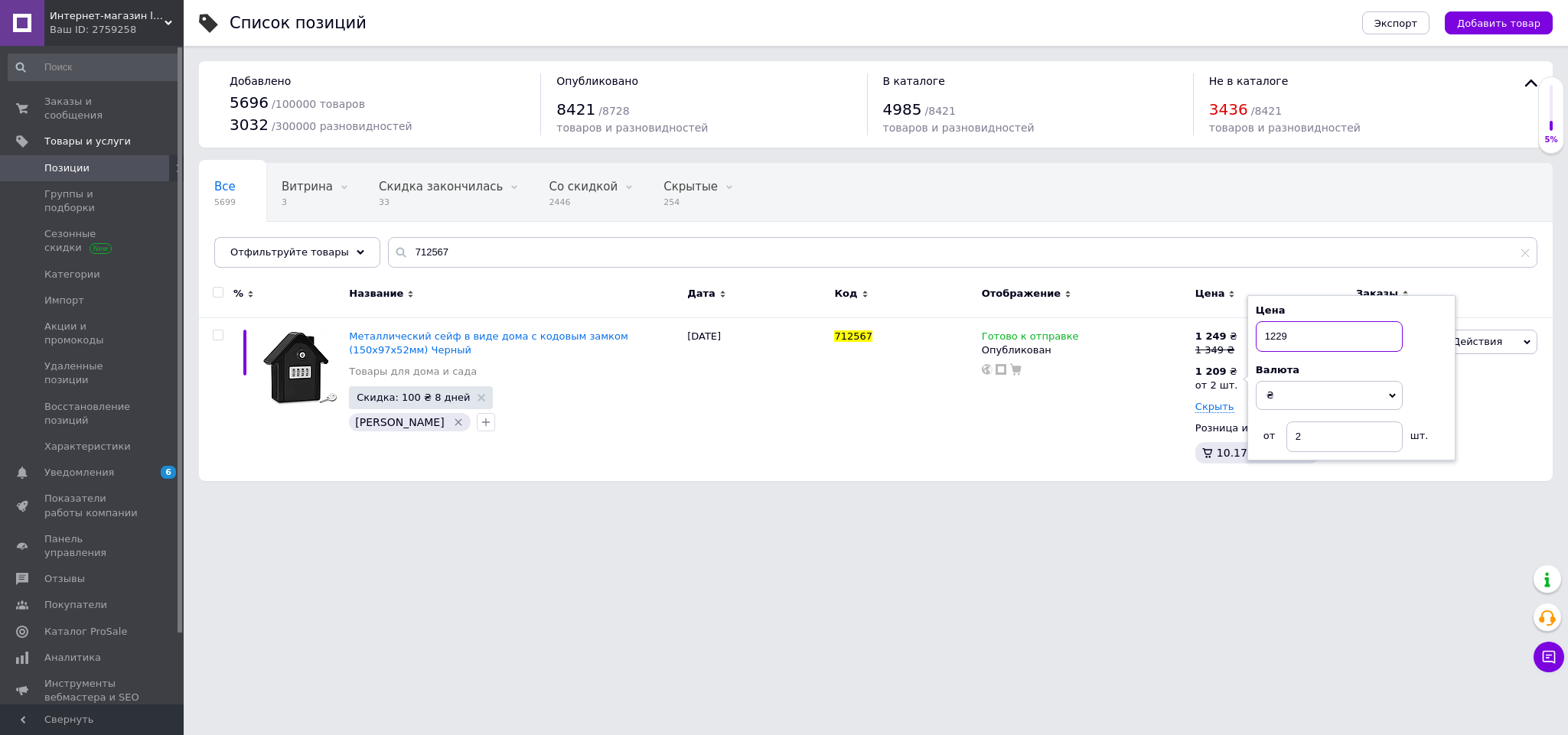
type input "1229"
click at [1072, 497] on html "Интернет-магазин livelyshop Ваш ID: 2759258 Сайт Интернет-магазин livelyshop Ка…" at bounding box center [784, 248] width 1568 height 497
drag, startPoint x: 457, startPoint y: 250, endPoint x: 343, endPoint y: 258, distance: 114.3
click at [343, 258] on div "Отфильтруйте товары 712567" at bounding box center [875, 252] width 1323 height 31
drag, startPoint x: 469, startPoint y: 250, endPoint x: 321, endPoint y: 259, distance: 148.3
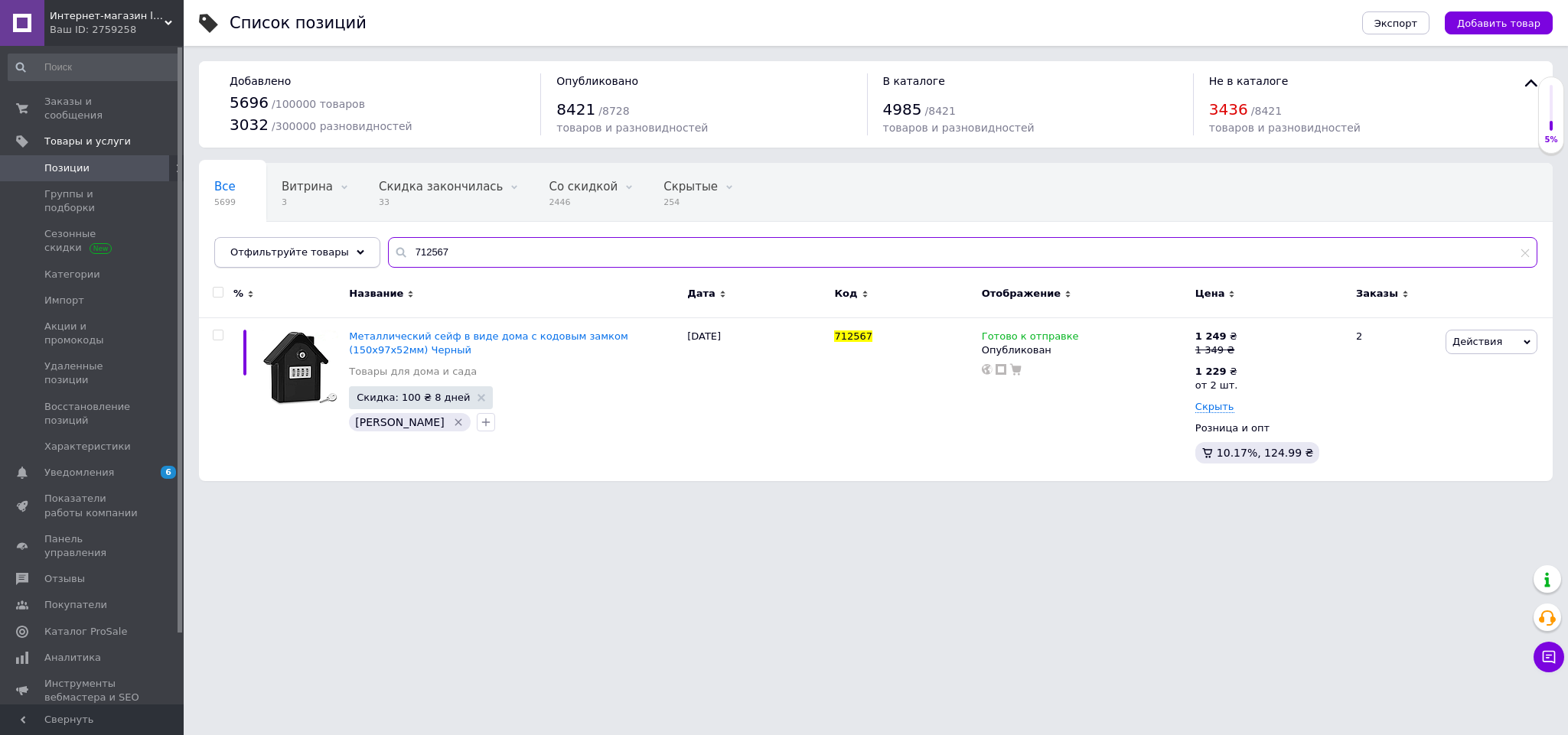
click at [321, 259] on div "Отфильтруйте товары 712567" at bounding box center [875, 252] width 1323 height 31
paste input "943"
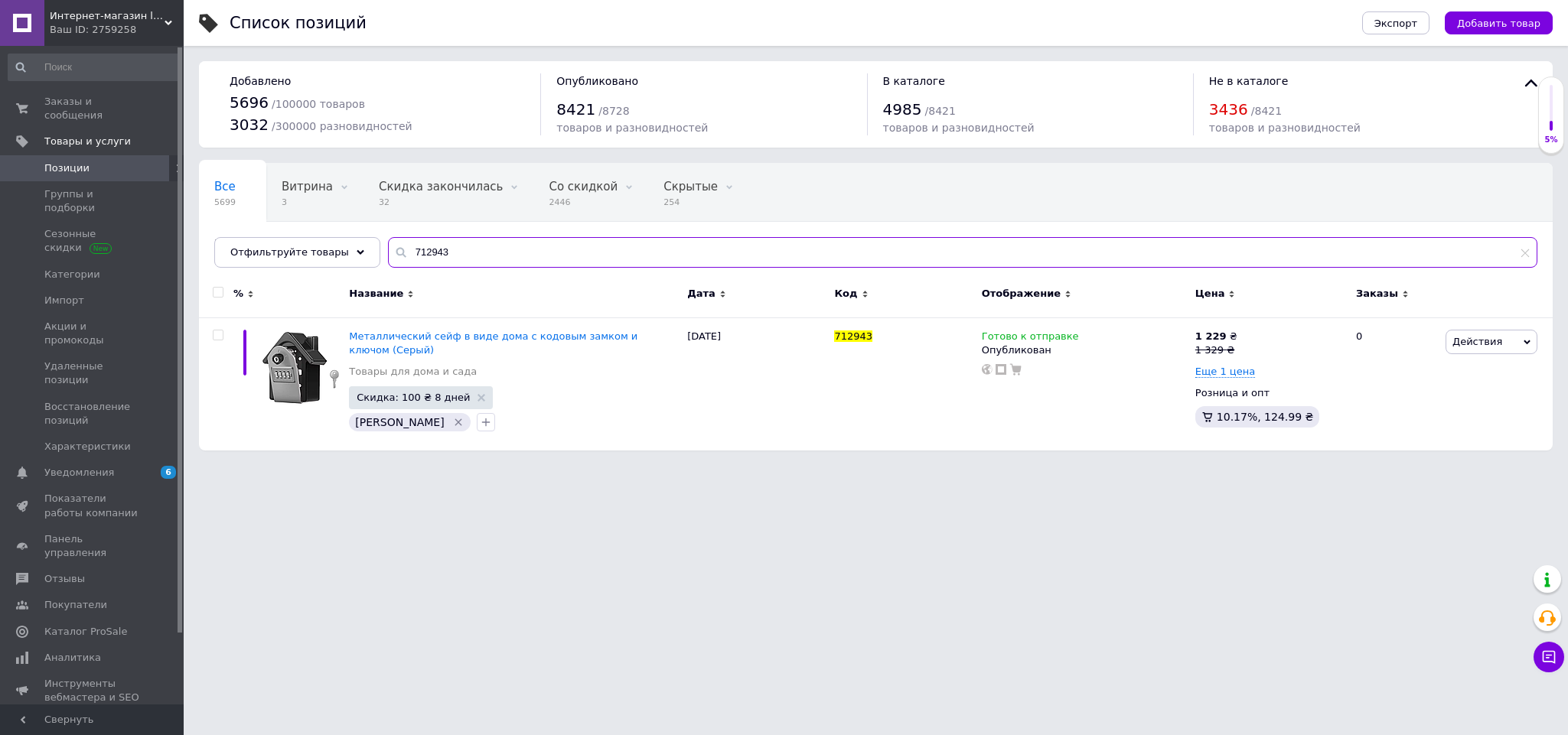
type input "712943"
click at [1238, 348] on icon at bounding box center [1242, 348] width 9 height 9
drag, startPoint x: 1277, startPoint y: 325, endPoint x: 1309, endPoint y: 325, distance: 32.0
click at [1309, 325] on input "1329" at bounding box center [1313, 324] width 116 height 31
type input "1349"
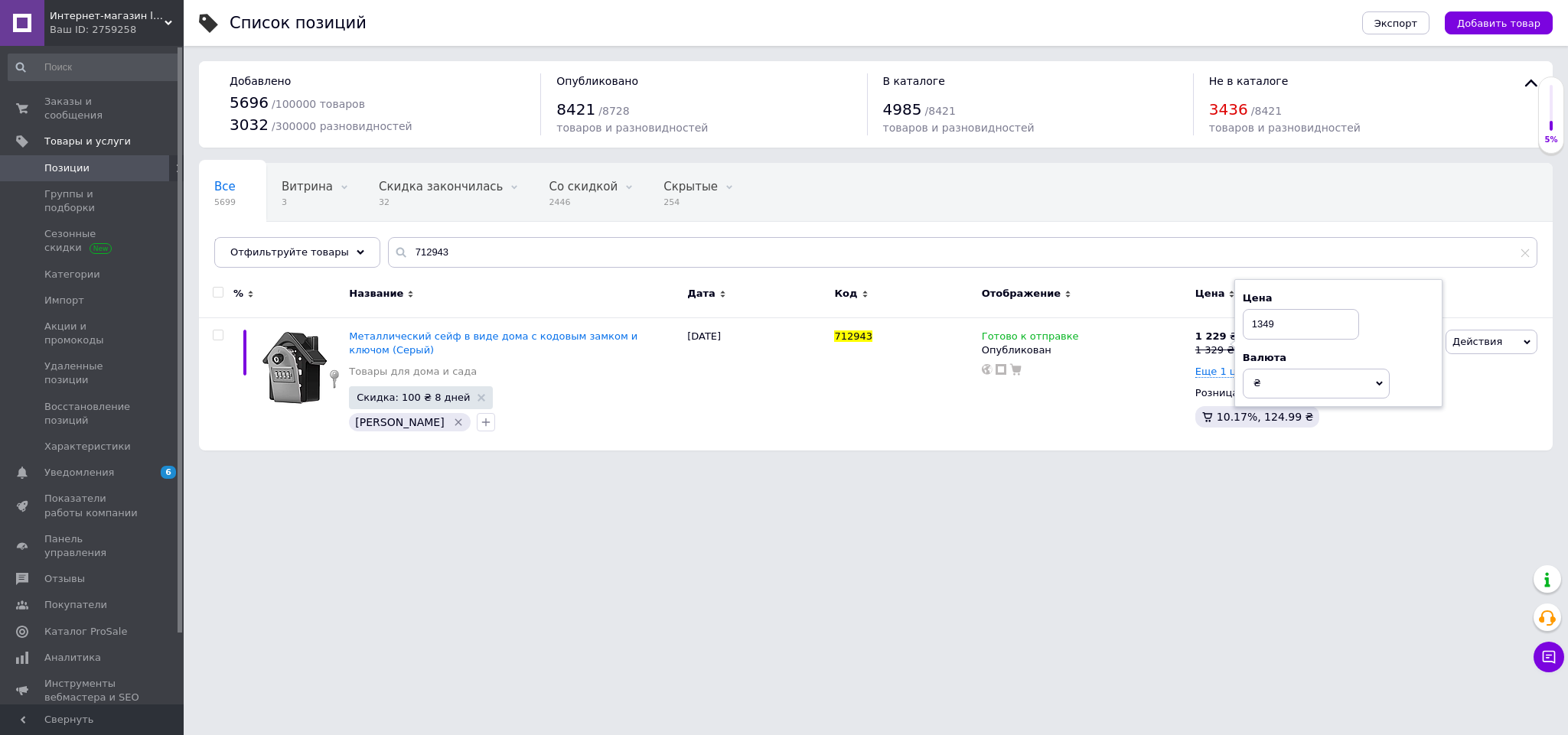
click at [1252, 466] on html "Интернет-магазин livelyshop Ваш ID: 2759258 Сайт Интернет-магазин livelyshop Ка…" at bounding box center [784, 233] width 1568 height 466
drag, startPoint x: 470, startPoint y: 255, endPoint x: 333, endPoint y: 250, distance: 137.1
click at [333, 250] on div "Отфильтруйте товары 712943" at bounding box center [875, 252] width 1323 height 31
paste input "0775"
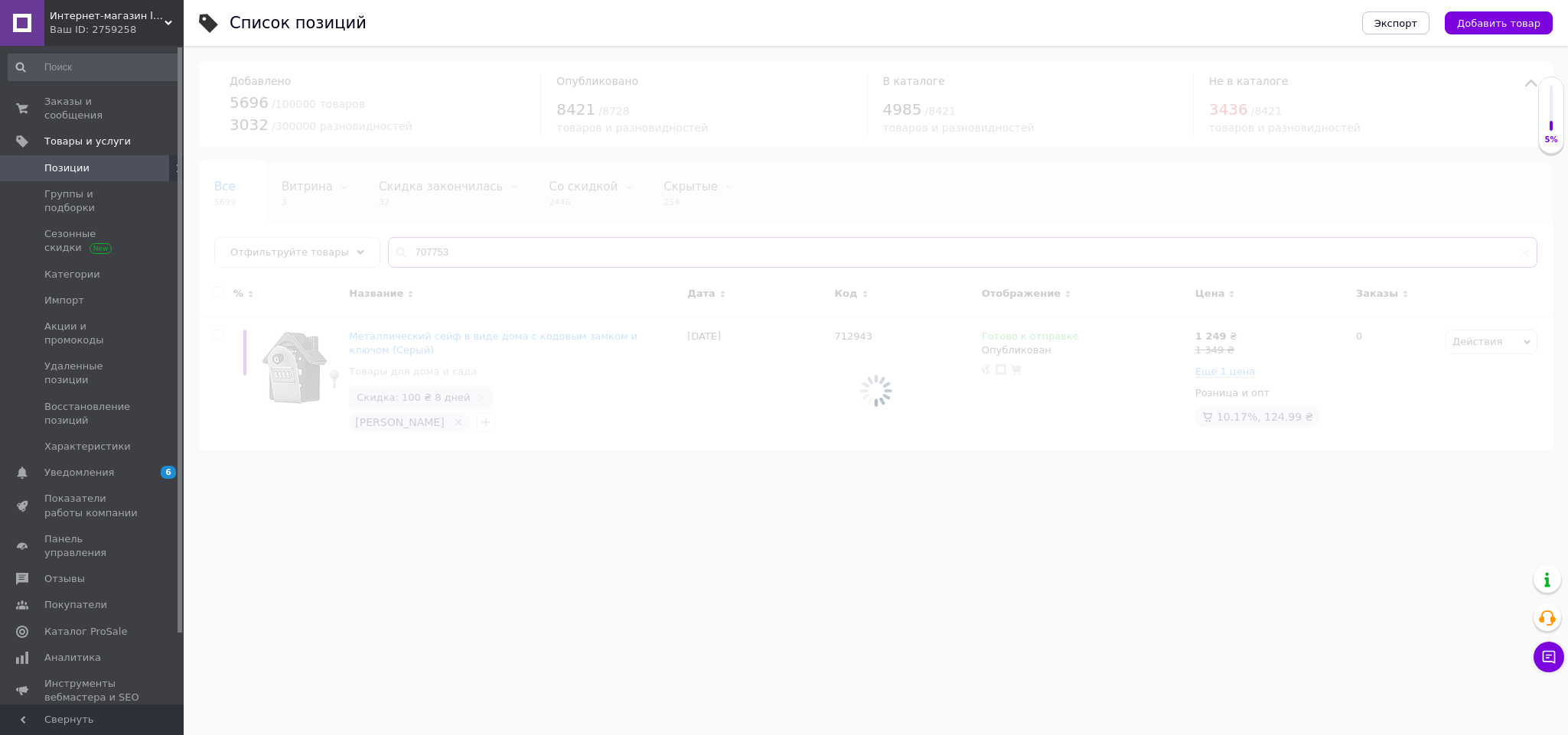
type input "707753"
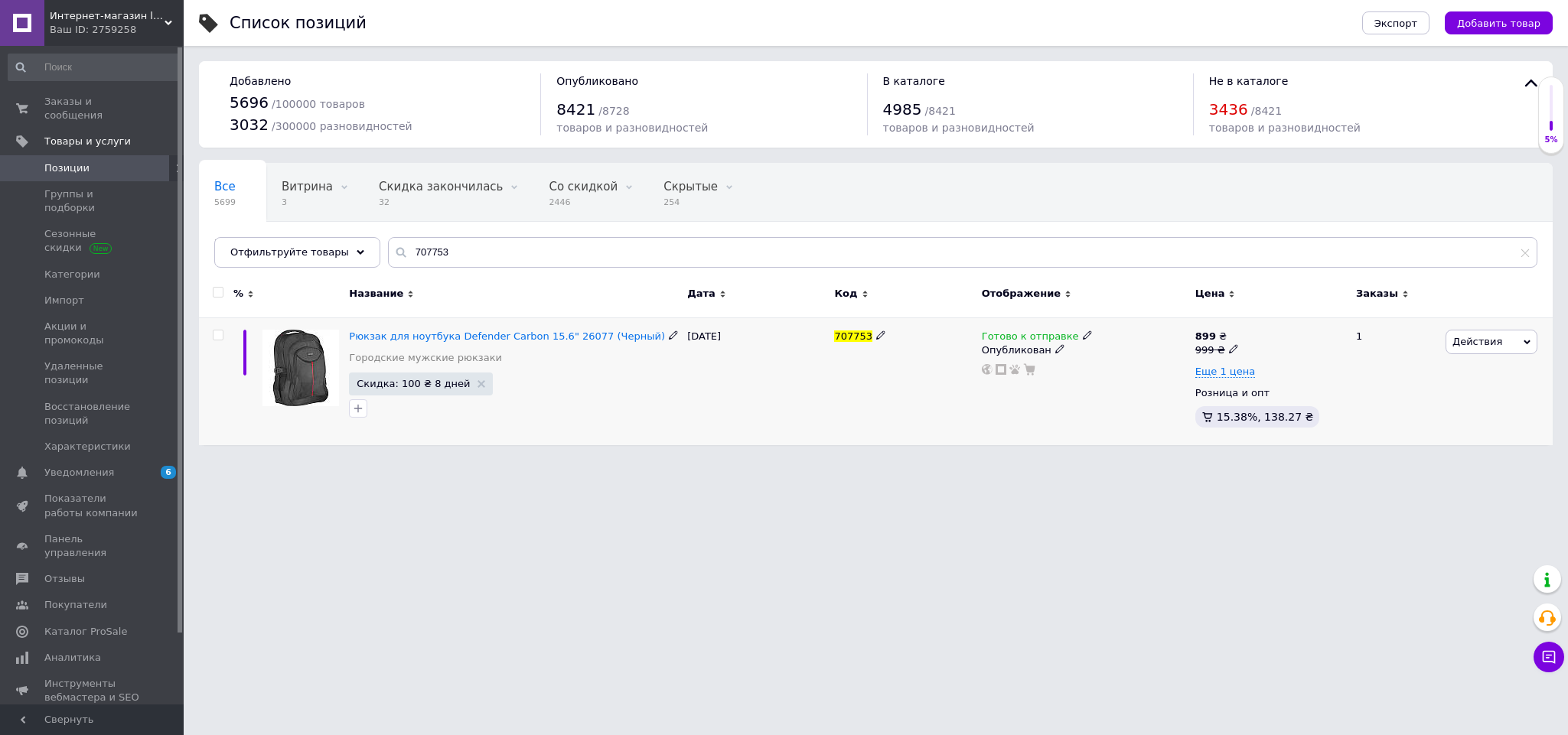
click at [1231, 345] on icon at bounding box center [1233, 348] width 9 height 9
click at [1272, 324] on input "999" at bounding box center [1306, 324] width 116 height 31
click at [1254, 324] on input "999" at bounding box center [1306, 324] width 116 height 31
drag, startPoint x: 1278, startPoint y: 333, endPoint x: 1240, endPoint y: 328, distance: 38.3
click at [1240, 328] on div "Цена 999 Валюта ₴ $ € CHF £ ¥ PLN ₸ MDL HUF KGS CN¥ TRY ₩ lei" at bounding box center [1343, 343] width 208 height 128
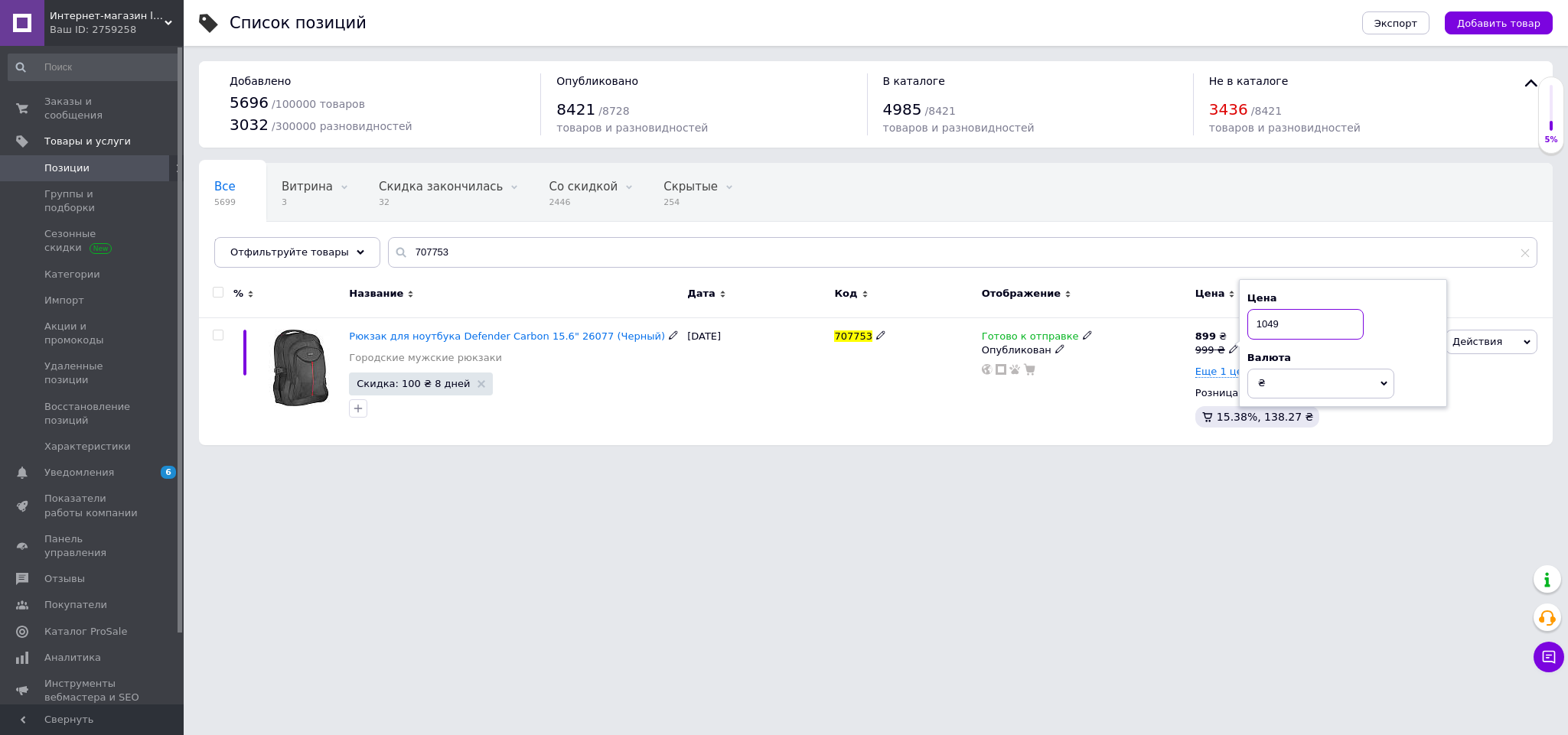
type input "1049"
drag, startPoint x: 1224, startPoint y: 447, endPoint x: 1231, endPoint y: 382, distance: 65.4
click at [1225, 445] on div "Список позиций Экспорт Добавить товар Добавлено 5696 / 100000 товаров 3032 / 30…" at bounding box center [875, 230] width 1384 height 461
click at [1231, 372] on span "Еще 1 цена" at bounding box center [1225, 371] width 60 height 12
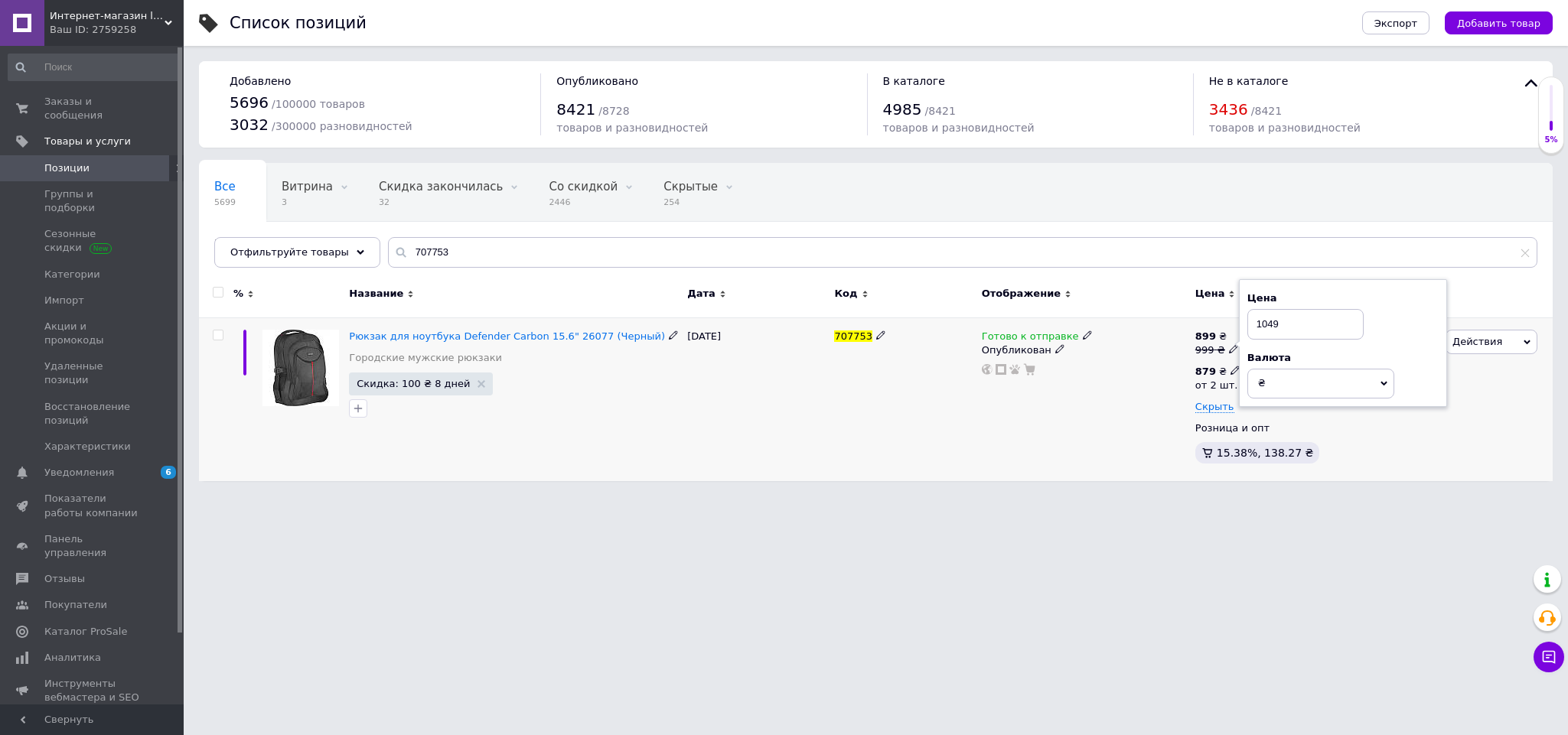
click at [1231, 371] on icon at bounding box center [1235, 370] width 9 height 9
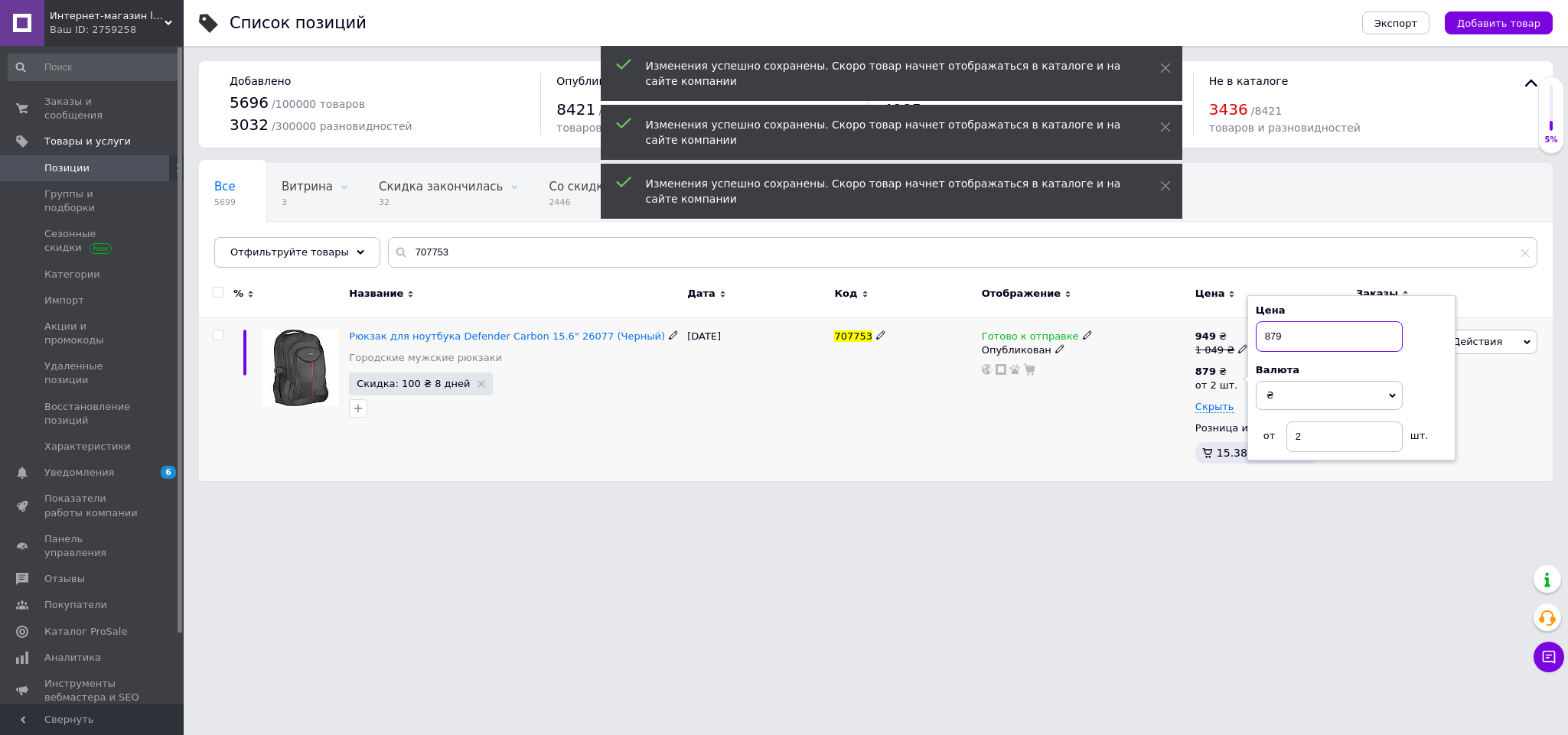
drag, startPoint x: 1300, startPoint y: 337, endPoint x: 1245, endPoint y: 329, distance: 55.6
click at [1245, 329] on div "949 ₴ 1 049 ₴ 879 ₴ от 2 шт. Цена 879 Валюта ₴ $ € CHF £ ¥ PLN ₸ MDL HUF KGS CN…" at bounding box center [1269, 399] width 155 height 164
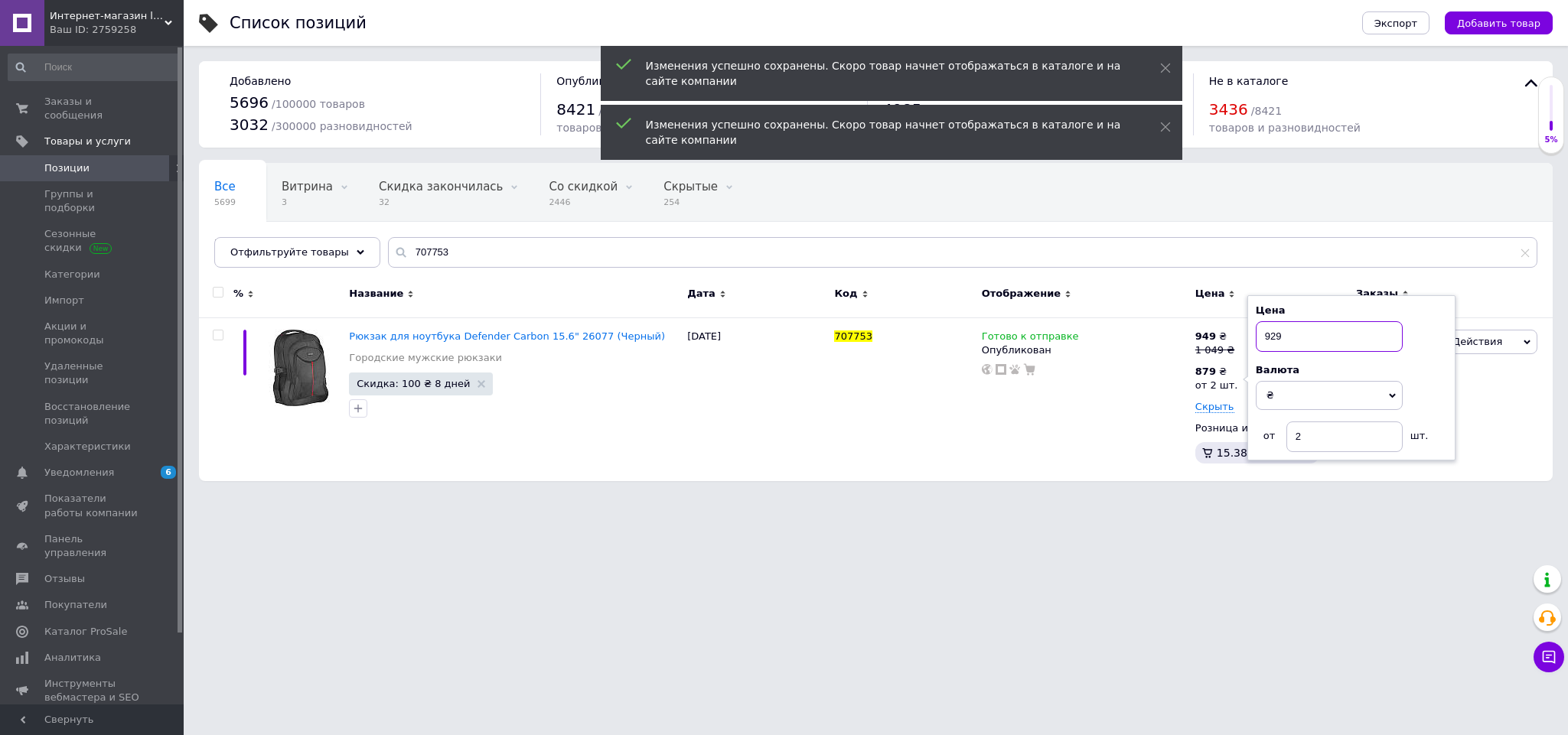
type input "929"
click at [1120, 497] on html "Интернет-магазин livelyshop Ваш ID: 2759258 Сайт Интернет-магазин livelyshop Ка…" at bounding box center [784, 248] width 1568 height 497
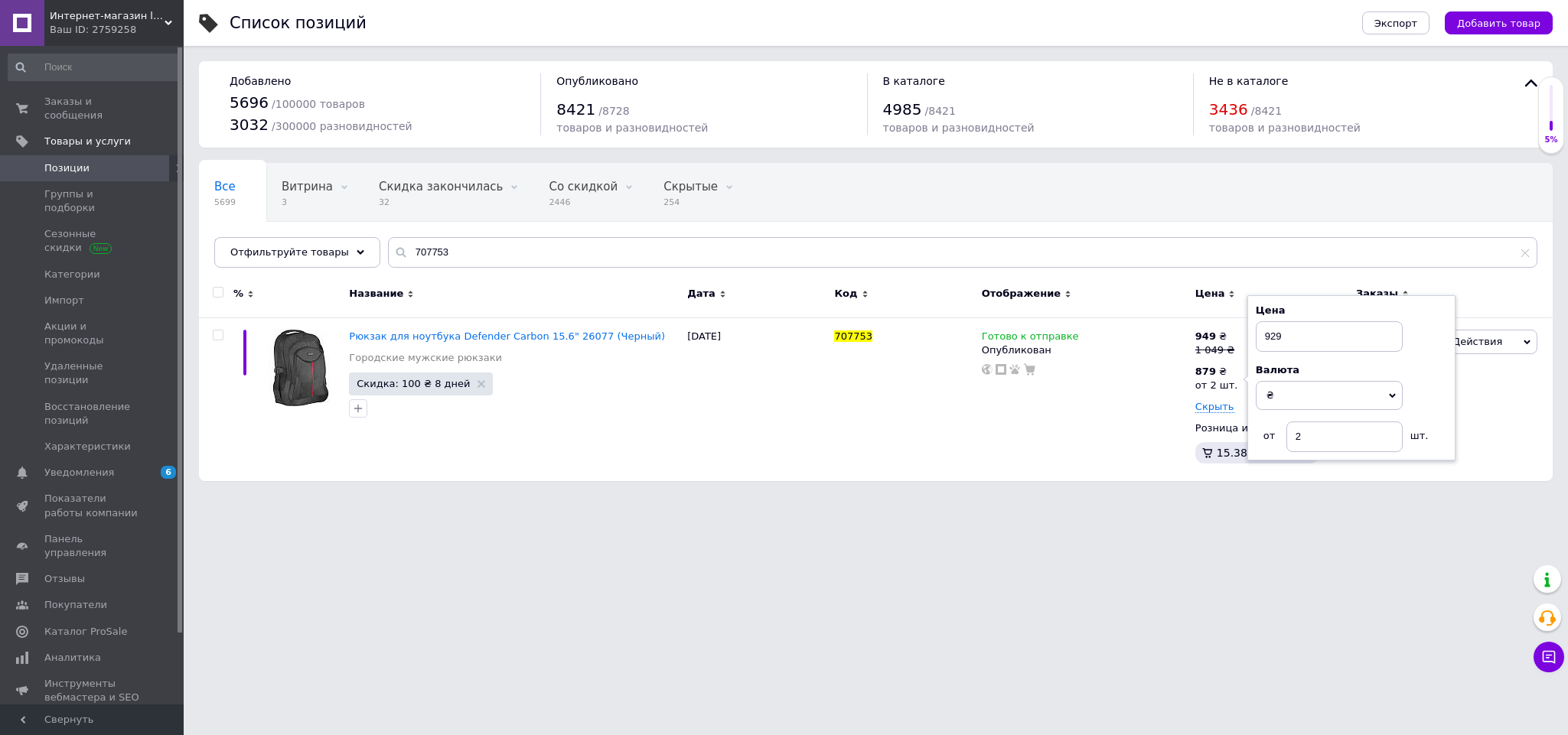
click at [1120, 497] on html "Интернет-магазин livelyshop Ваш ID: 2759258 Сайт Интернет-магазин livelyshop Ка…" at bounding box center [784, 248] width 1568 height 497
drag, startPoint x: 474, startPoint y: 249, endPoint x: 308, endPoint y: 268, distance: 167.1
click at [308, 267] on div "Отфильтруйте товары 707753" at bounding box center [875, 252] width 1323 height 31
paste input "18451"
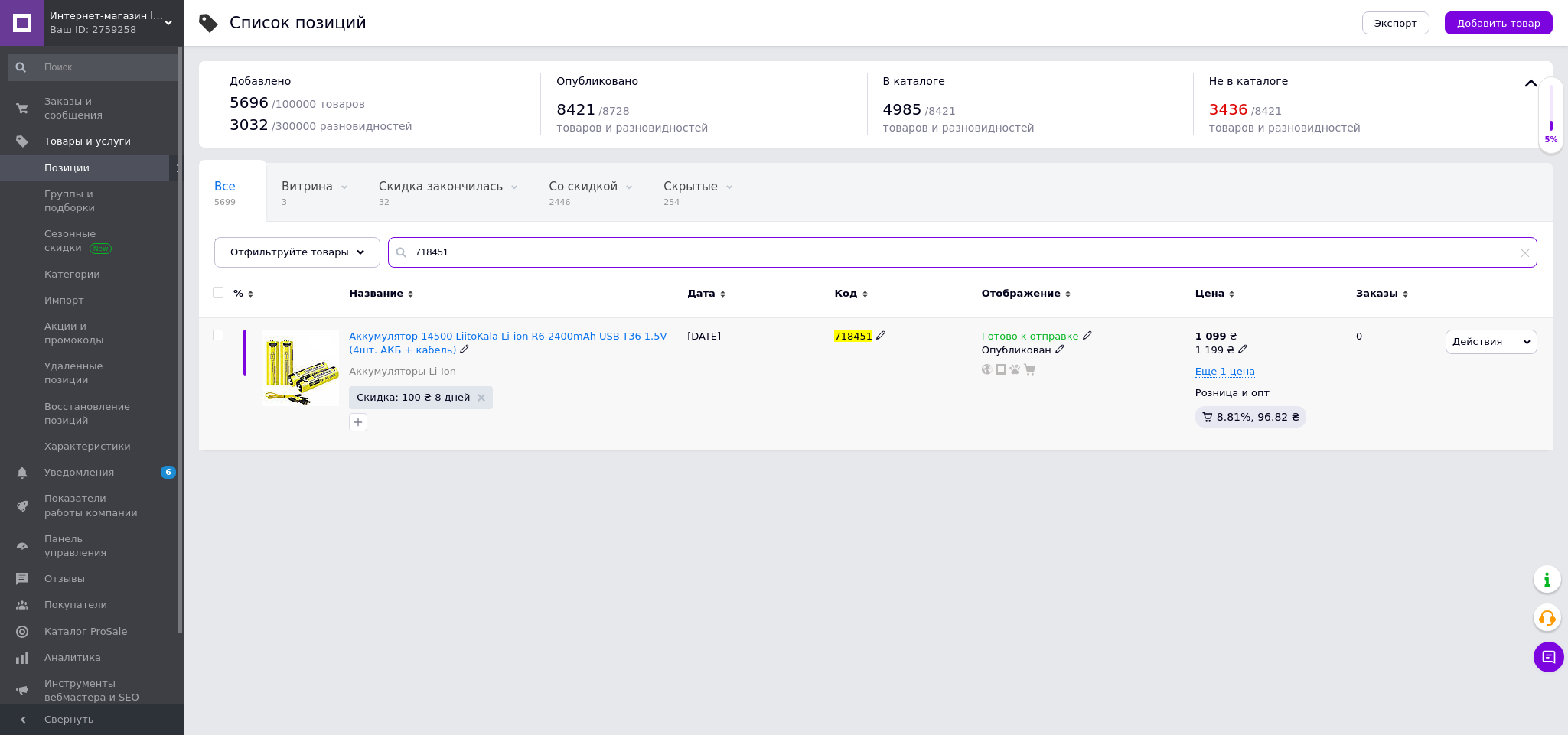
type input "718451"
click at [1238, 349] on icon at bounding box center [1242, 348] width 9 height 9
drag, startPoint x: 1300, startPoint y: 333, endPoint x: 1240, endPoint y: 333, distance: 60.0
click at [1240, 333] on span "1 099 ₴ 1 199 ₴ Цена 1199 Валюта ₴ $ € CHF £ ¥ PLN ₸ MDL HUF KGS CN¥ TRY ₩ lei" at bounding box center [1221, 343] width 53 height 27
type input "999"
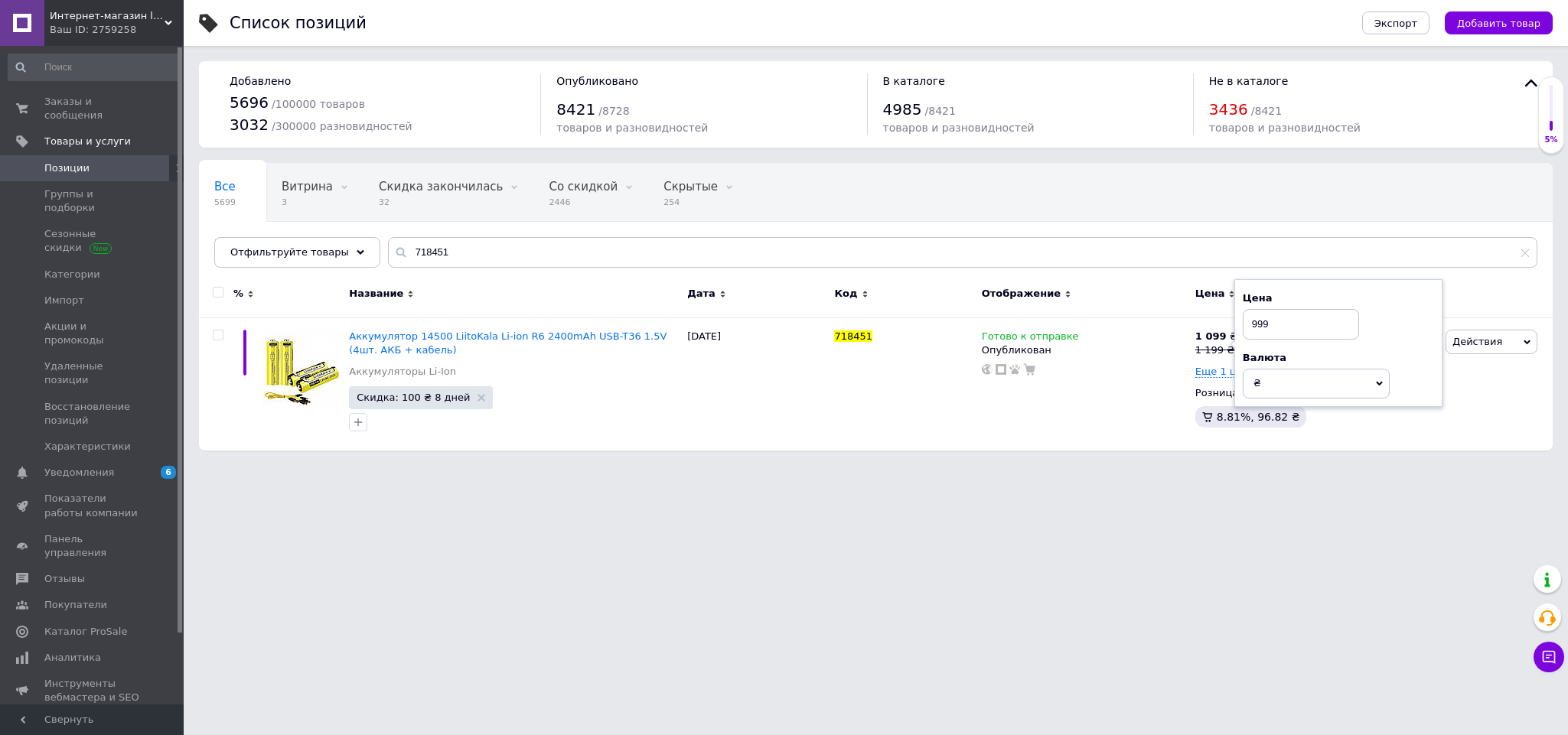
click at [1082, 466] on html "Интернет-магазин livelyshop Ваш ID: 2759258 Сайт Интернет-магазин livelyshop Ка…" at bounding box center [784, 233] width 1568 height 466
click at [1221, 372] on span "Еще 1 цена" at bounding box center [1225, 371] width 60 height 12
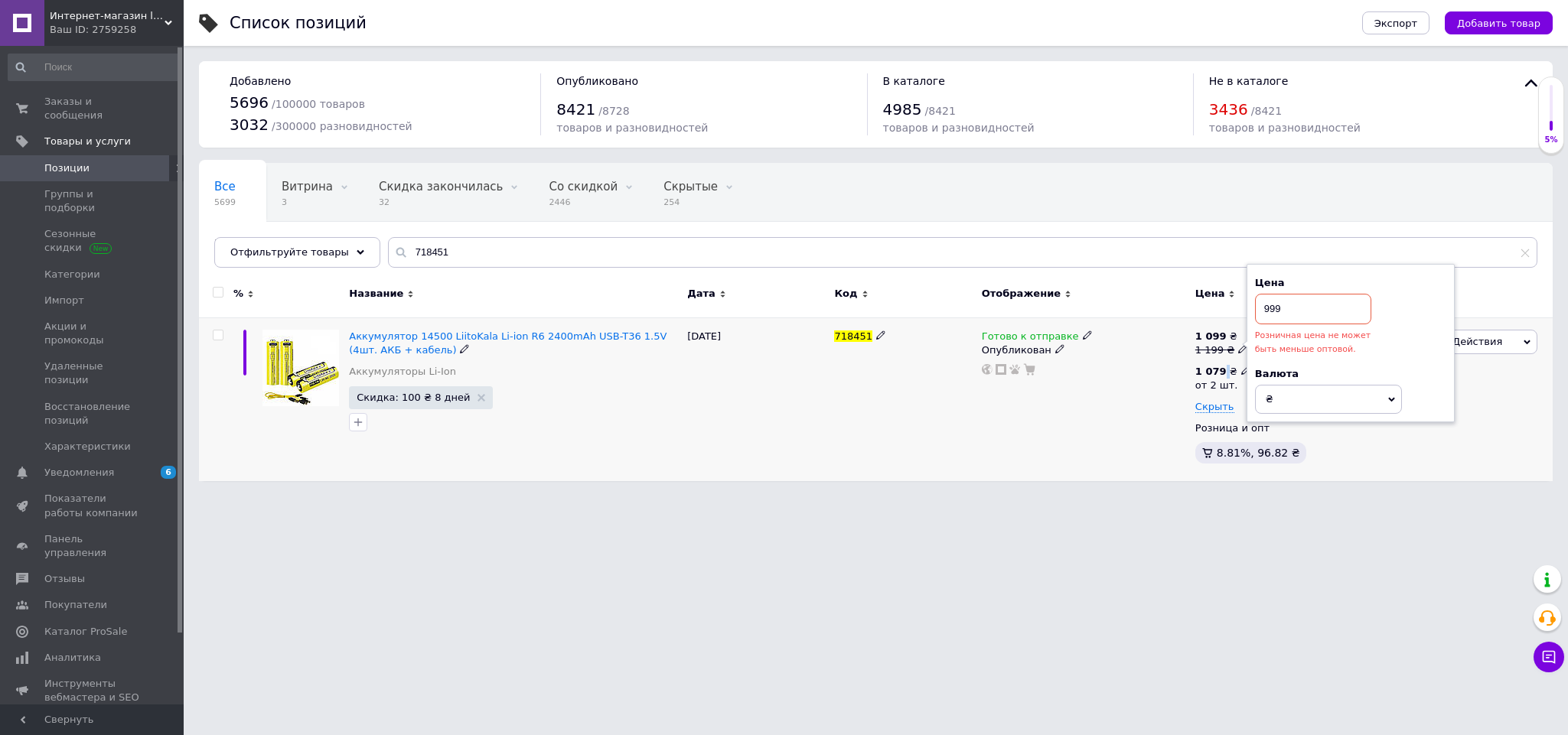
click at [1221, 372] on div "1 079 ₴" at bounding box center [1223, 371] width 56 height 14
drag, startPoint x: 1313, startPoint y: 341, endPoint x: 1232, endPoint y: 342, distance: 81.0
click at [1232, 342] on div "1 099 ₴ 1 199 ₴ Цена 999 Розничная цена не может быть меньше оптовой. Валюта ₴ …" at bounding box center [1268, 399] width 147 height 140
type input "879"
click at [1183, 497] on html "Интернет-магазин livelyshop Ваш ID: 2759258 Сайт Интернет-магазин livelyshop Ка…" at bounding box center [784, 248] width 1568 height 497
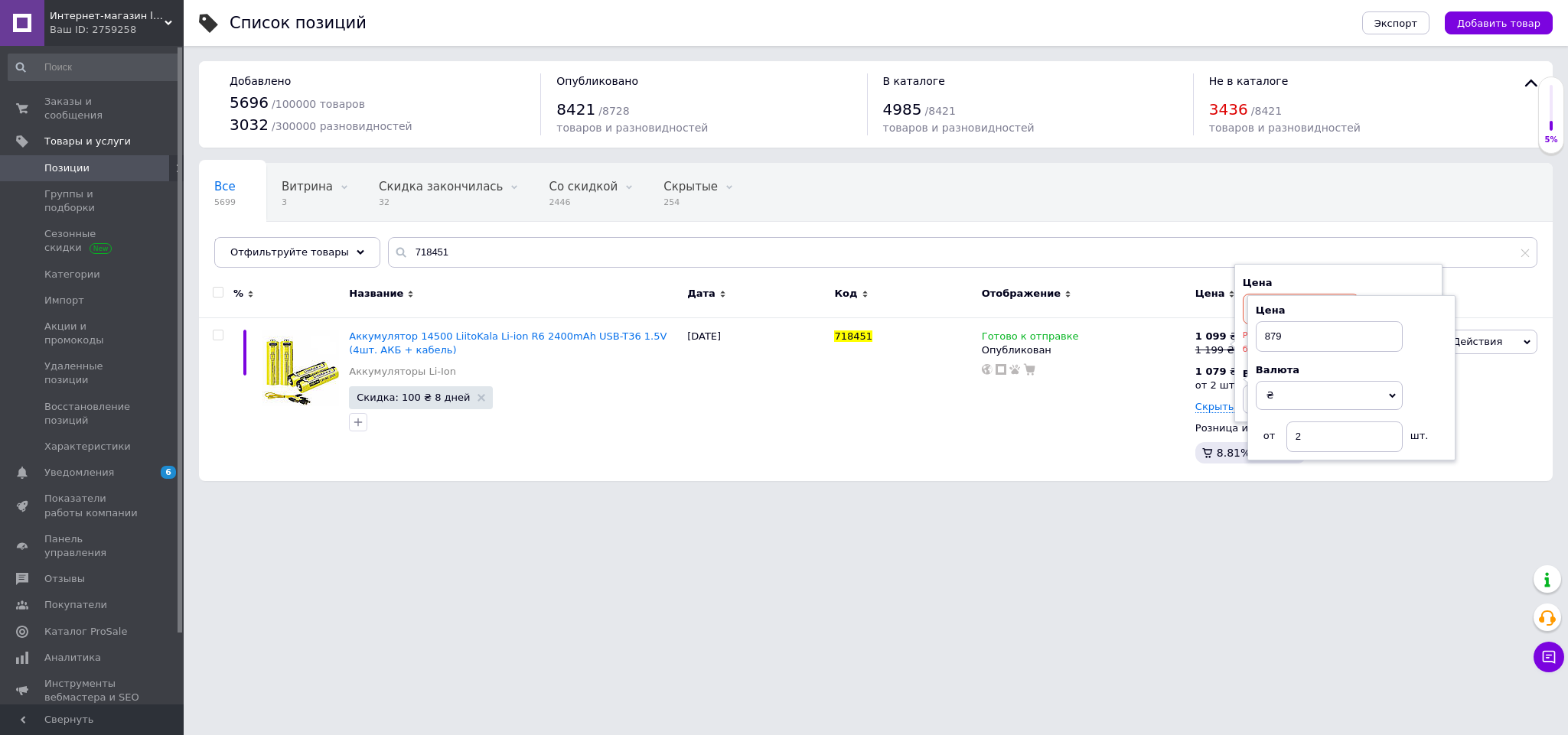
click at [1183, 497] on html "Интернет-магазин livelyshop Ваш ID: 2759258 Сайт Интернет-магазин livelyshop Ка…" at bounding box center [784, 248] width 1568 height 497
click at [1020, 497] on html "Интернет-магазин livelyshop Ваш ID: 2759258 Сайт Интернет-магазин livelyshop Ка…" at bounding box center [784, 248] width 1568 height 497
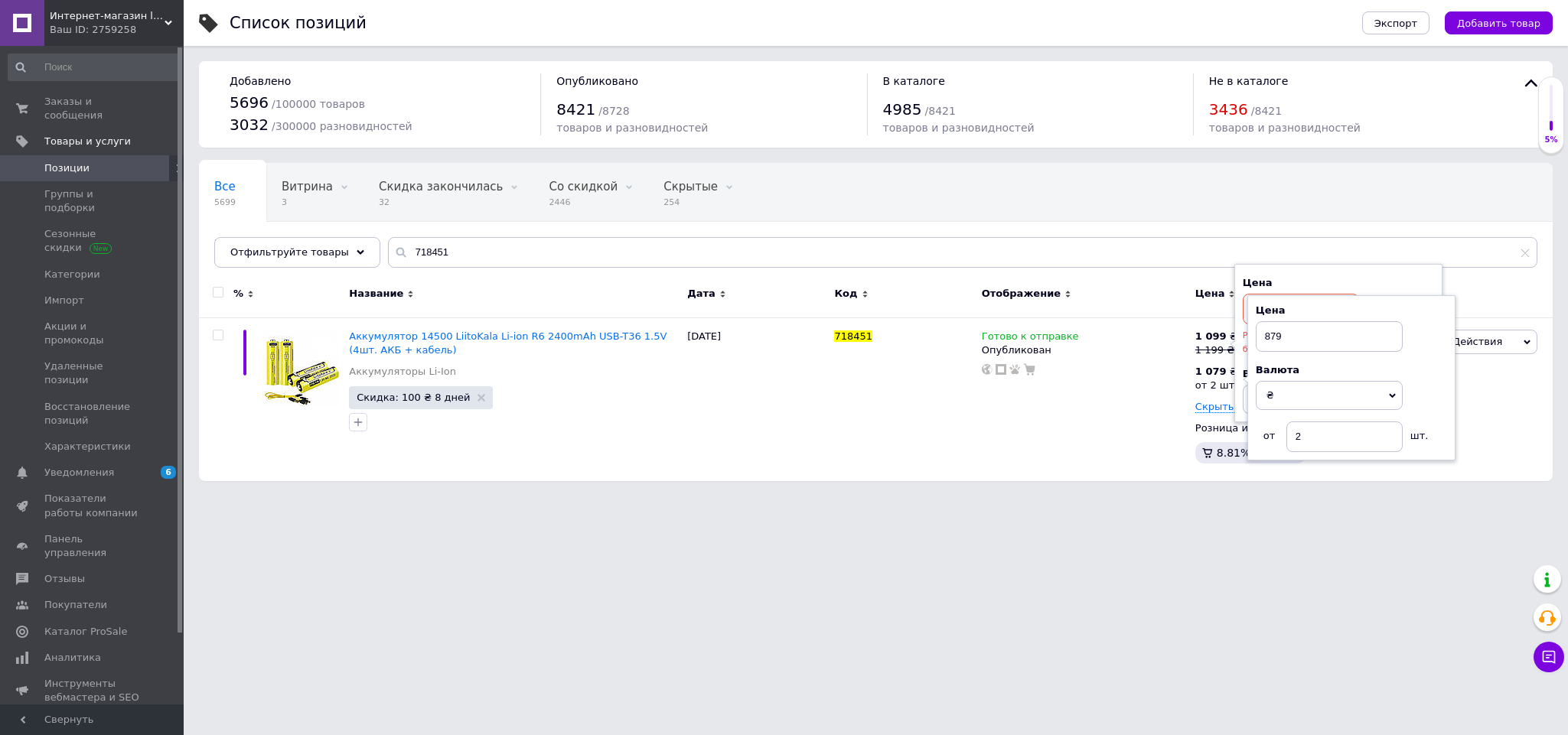
click at [1020, 497] on html "Интернет-магазин livelyshop Ваш ID: 2759258 Сайт Интернет-магазин livelyshop Ка…" at bounding box center [784, 248] width 1568 height 497
click at [1022, 497] on html "Интернет-магазин livelyshop Ваш ID: 2759258 Сайт Интернет-магазин livelyshop Ка…" at bounding box center [784, 248] width 1568 height 497
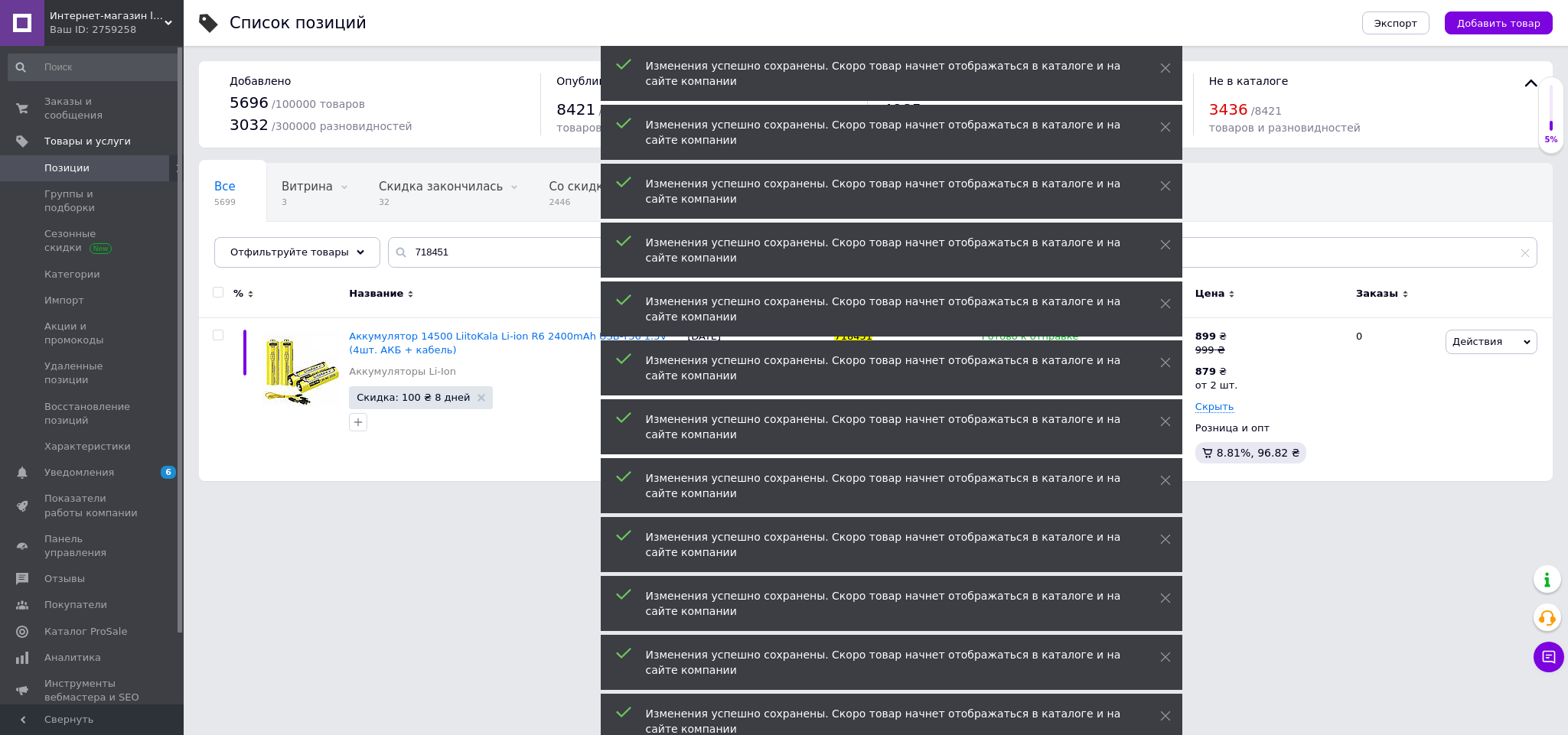
click at [1495, 497] on html "Интернет-магазин livelyshop Ваш ID: 2759258 Сайт Интернет-магазин livelyshop Ка…" at bounding box center [784, 248] width 1568 height 497
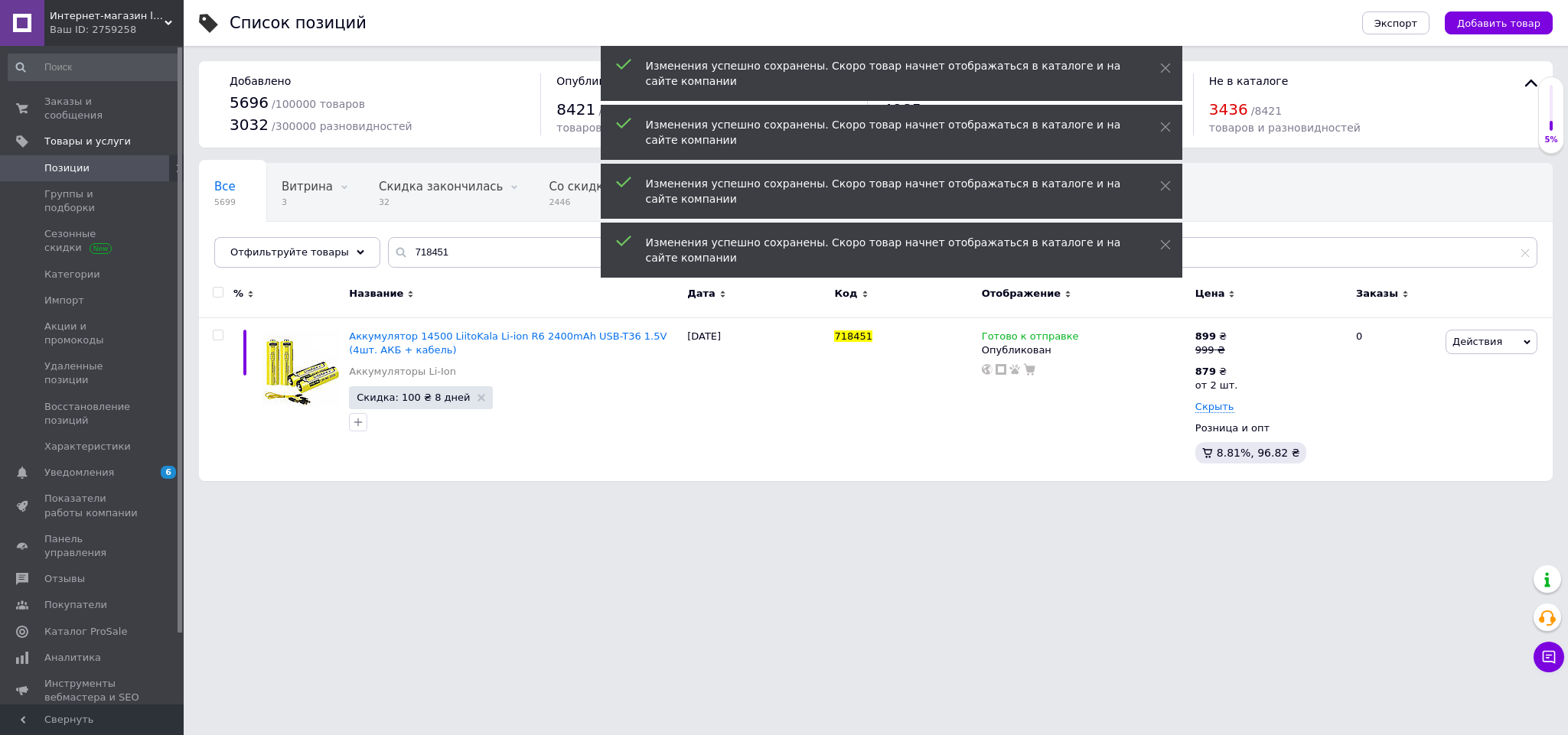
click at [1305, 497] on html "Интернет-магазин livelyshop Ваш ID: 2759258 Сайт Интернет-магазин livelyshop Ка…" at bounding box center [784, 248] width 1568 height 497
click at [1304, 497] on html "Интернет-магазин livelyshop Ваш ID: 2759258 Сайт Интернет-магазин livelyshop Ка…" at bounding box center [784, 248] width 1568 height 497
